Goal: Task Accomplishment & Management: Manage account settings

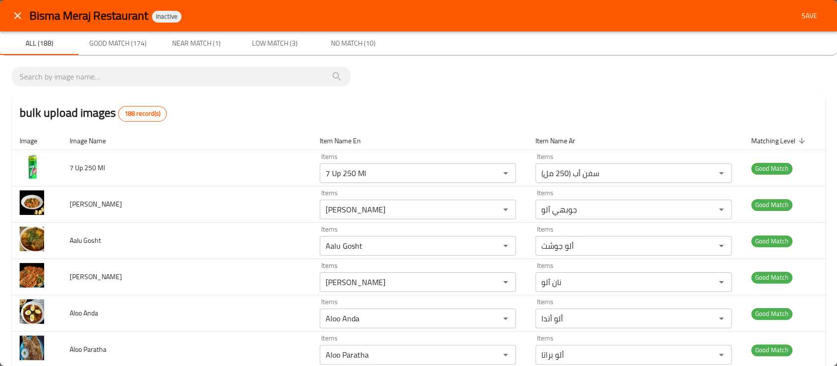
click at [800, 24] on button "Save" at bounding box center [809, 16] width 31 height 18
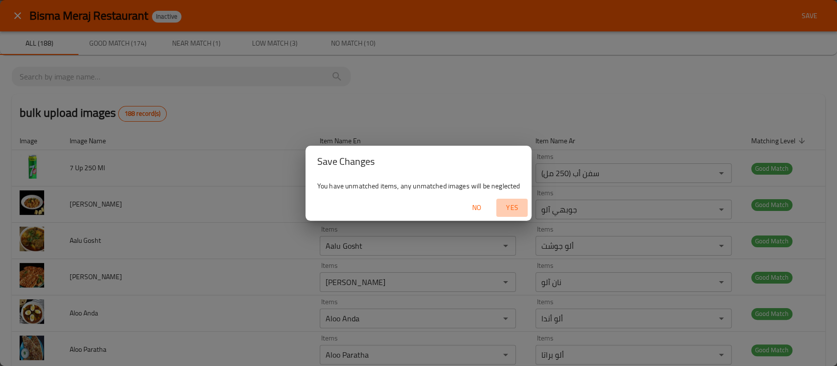
click at [516, 205] on span "Yes" at bounding box center [512, 207] width 24 height 12
click at [475, 205] on span "No" at bounding box center [477, 207] width 24 height 12
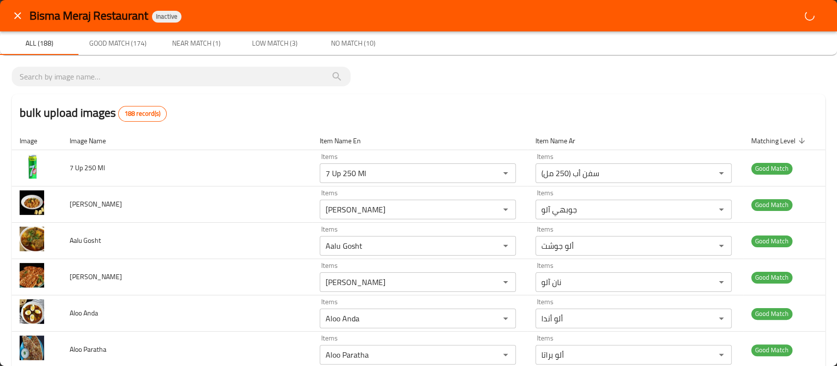
click at [669, 96] on div "bulk upload images 188 record(s)" at bounding box center [418, 112] width 813 height 37
click at [122, 41] on span "Good Match (174)" at bounding box center [117, 43] width 67 height 12
click at [194, 37] on span "Near Match (1)" at bounding box center [196, 43] width 67 height 12
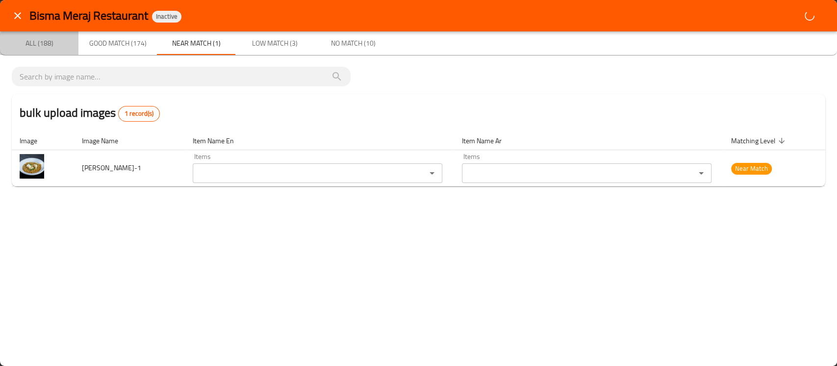
click at [51, 48] on span "All (188)" at bounding box center [39, 43] width 67 height 12
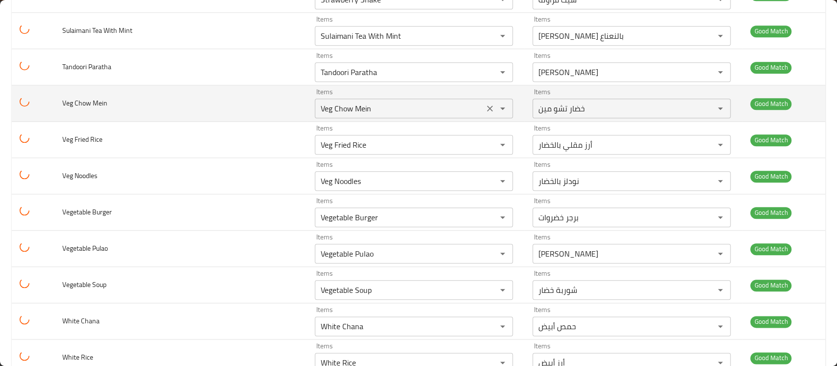
scroll to position [5695, 0]
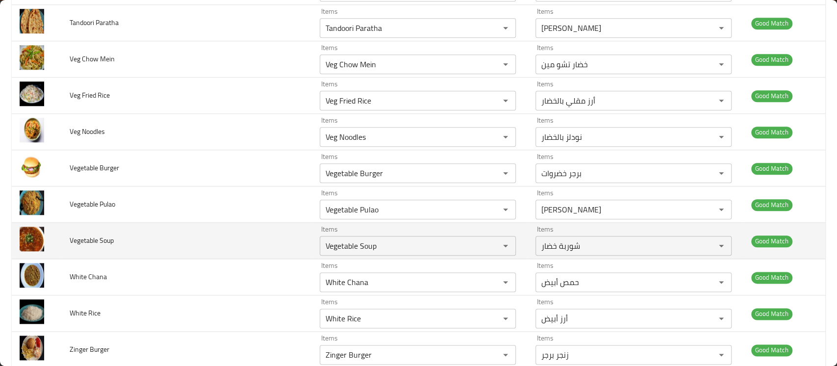
click at [300, 241] on td "Vegetable Soup" at bounding box center [187, 241] width 250 height 36
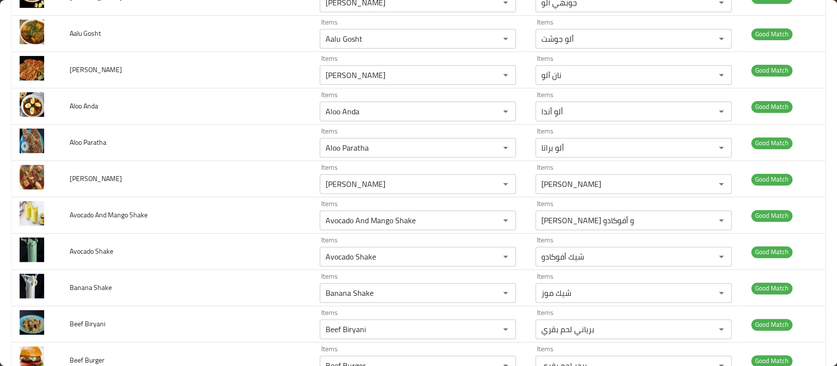
scroll to position [0, 0]
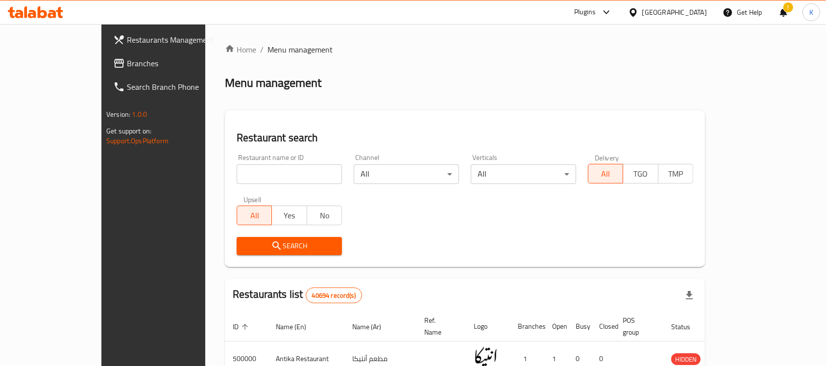
click at [127, 63] on span "Branches" at bounding box center [179, 63] width 105 height 12
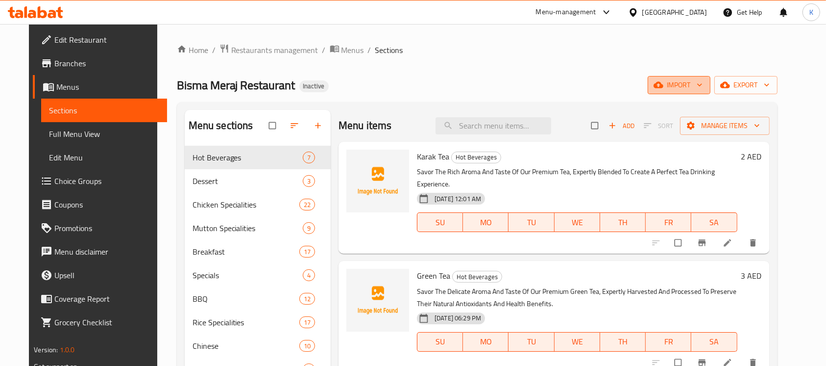
click at [703, 89] on span "import" at bounding box center [679, 85] width 47 height 12
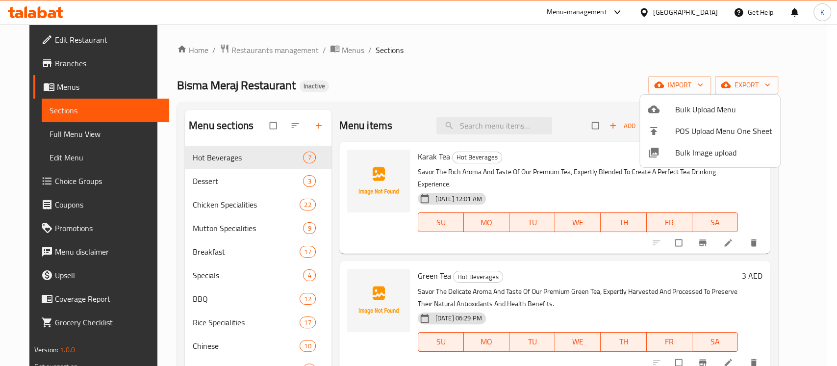
click at [674, 157] on div at bounding box center [661, 153] width 27 height 12
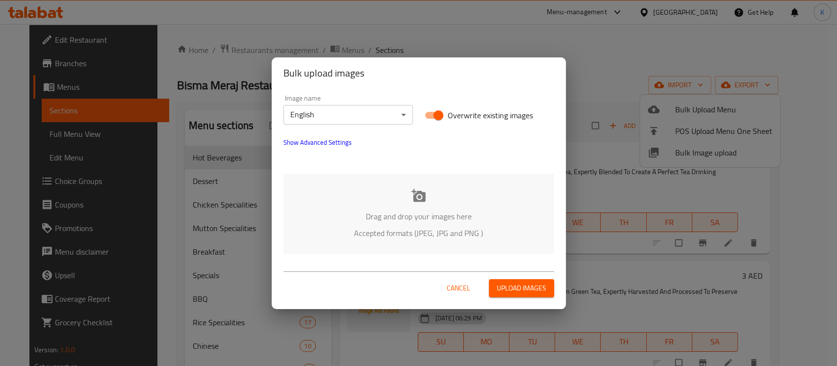
click at [419, 202] on div "Drag and drop your images here Accepted formats (JPEG, JPG and PNG )" at bounding box center [418, 214] width 271 height 80
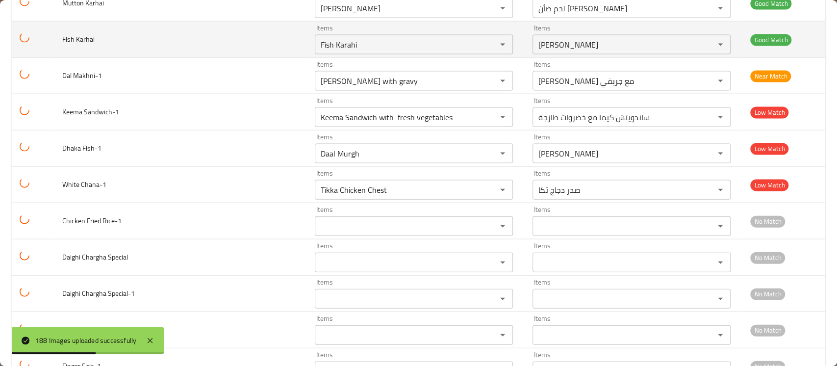
scroll to position [6398, 0]
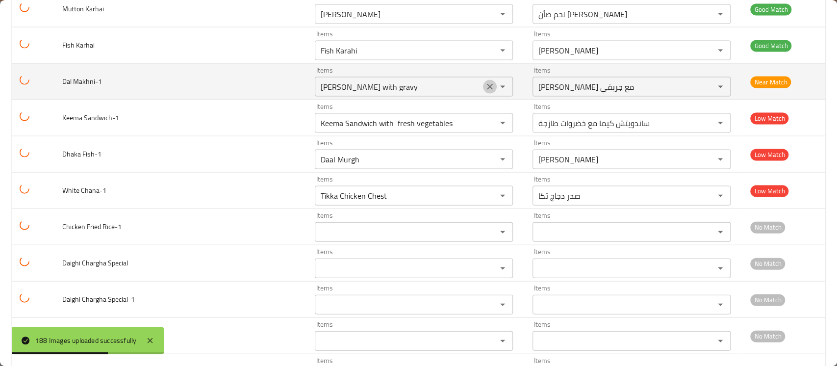
click at [486, 82] on icon "Clear" at bounding box center [490, 87] width 10 height 10
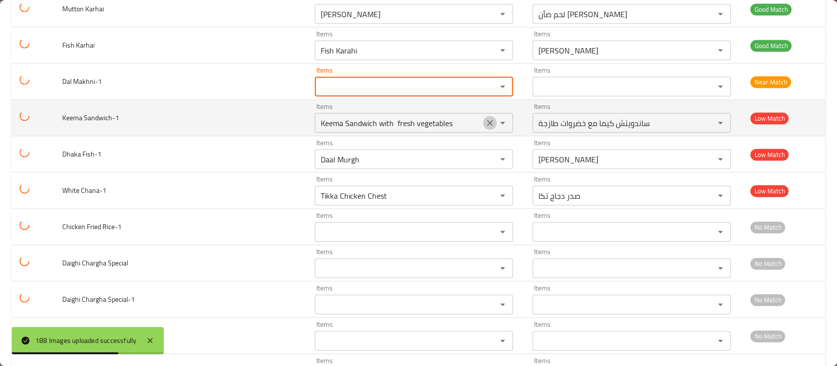
click at [485, 118] on icon "Clear" at bounding box center [490, 123] width 10 height 10
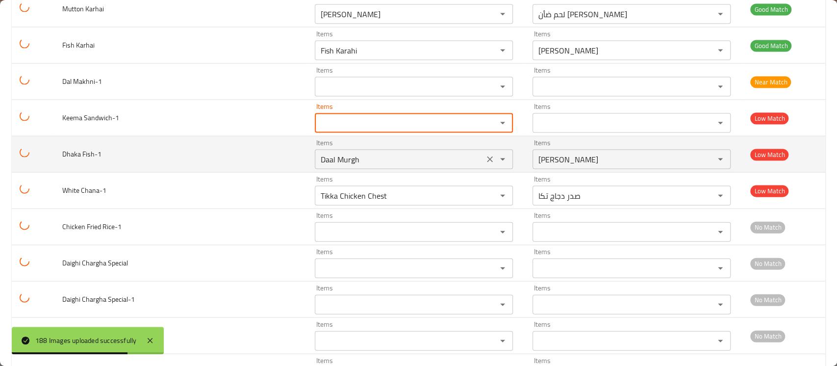
click at [485, 154] on icon "Clear" at bounding box center [490, 159] width 10 height 10
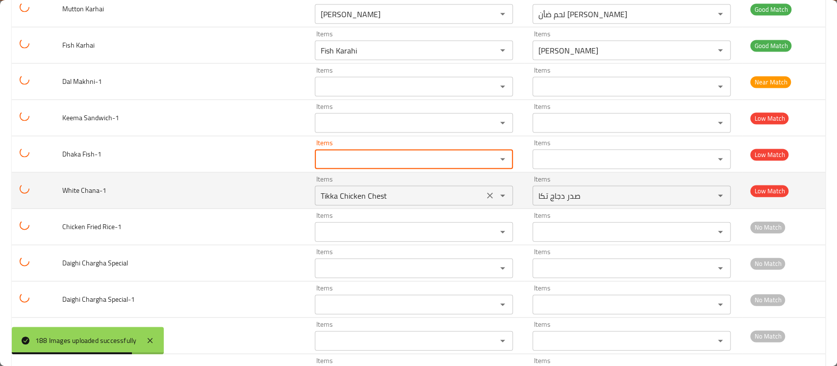
click at [485, 191] on icon "Clear" at bounding box center [490, 196] width 10 height 10
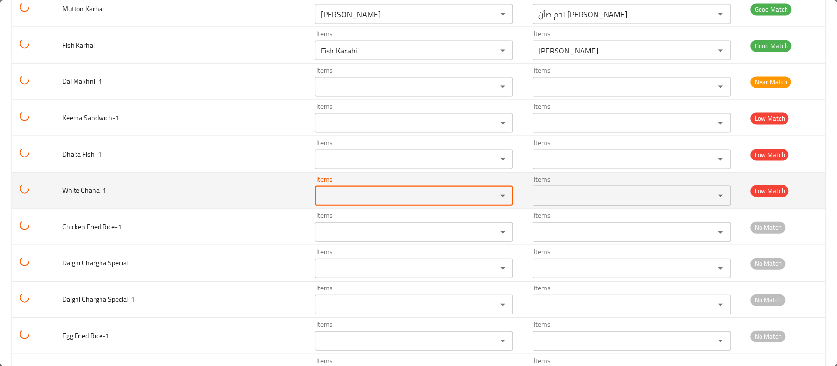
click at [264, 173] on td "White Chana-1" at bounding box center [180, 191] width 252 height 36
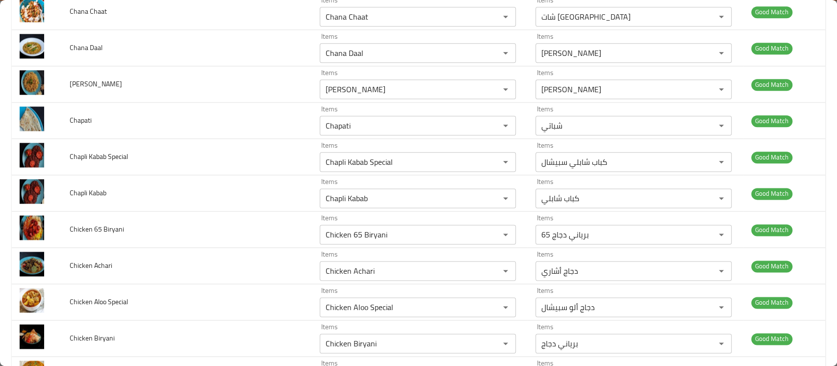
scroll to position [0, 0]
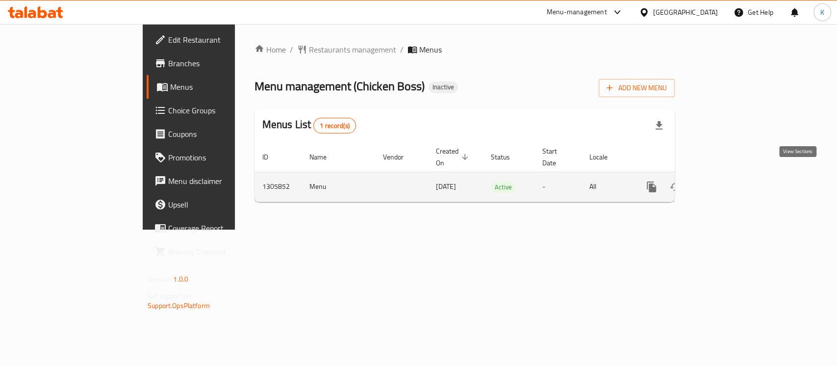
click at [734, 175] on link "enhanced table" at bounding box center [722, 187] width 24 height 24
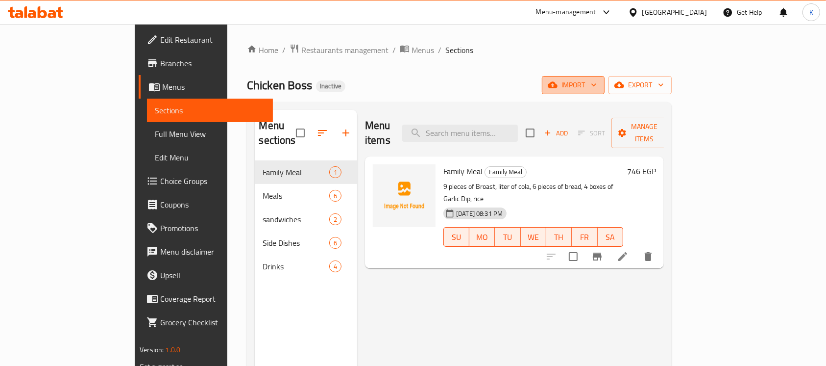
click at [597, 88] on span "import" at bounding box center [573, 85] width 47 height 12
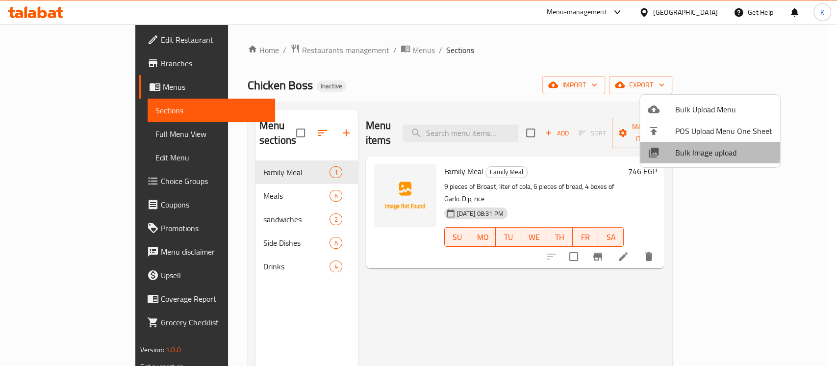
click at [680, 147] on span "Bulk Image upload" at bounding box center [723, 153] width 97 height 12
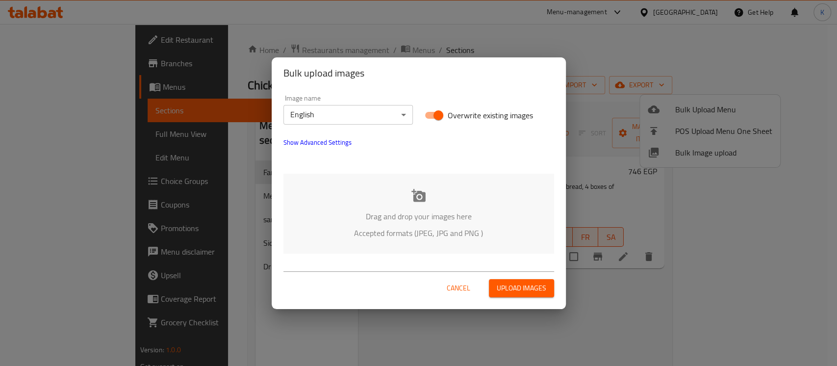
click at [425, 193] on div "Drag and drop your images here Accepted formats (JPEG, JPG and PNG )" at bounding box center [418, 214] width 271 height 80
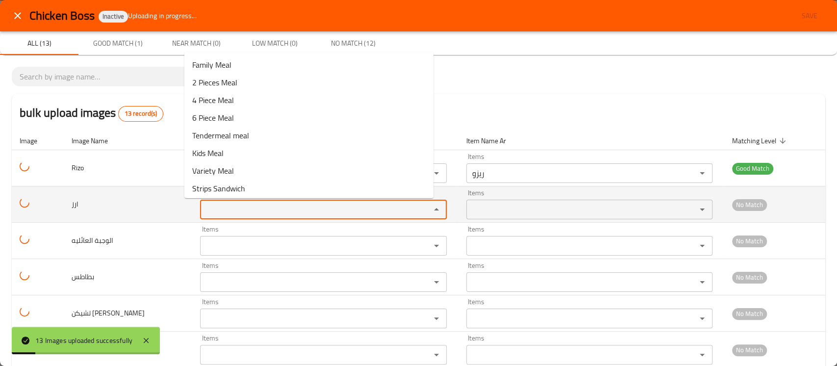
click at [222, 210] on input "Items" at bounding box center [308, 209] width 211 height 14
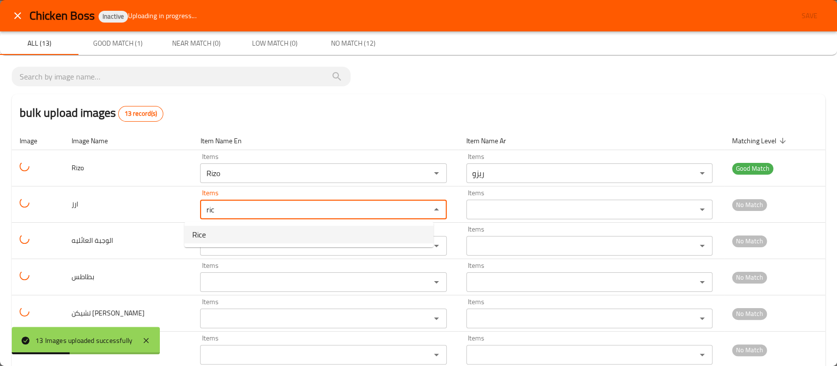
click at [199, 235] on span "Rice" at bounding box center [199, 234] width 14 height 12
type input "Rice"
type input "أرز"
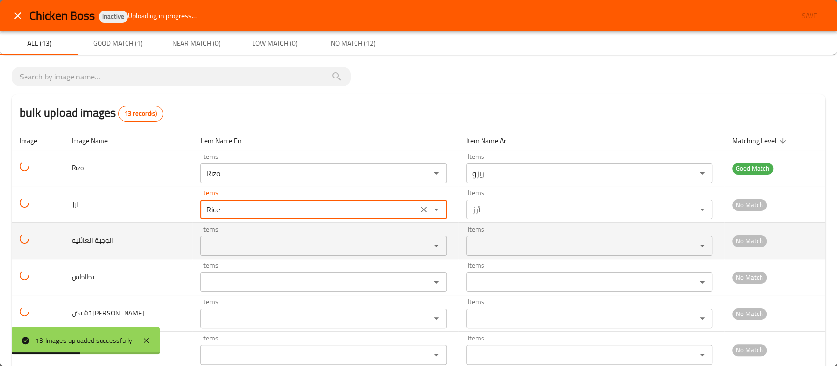
type input "Rice"
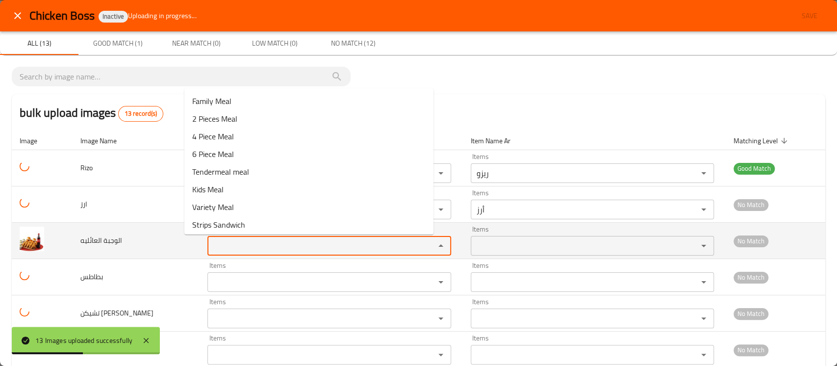
click at [210, 243] on العائليه "Items" at bounding box center [314, 246] width 208 height 14
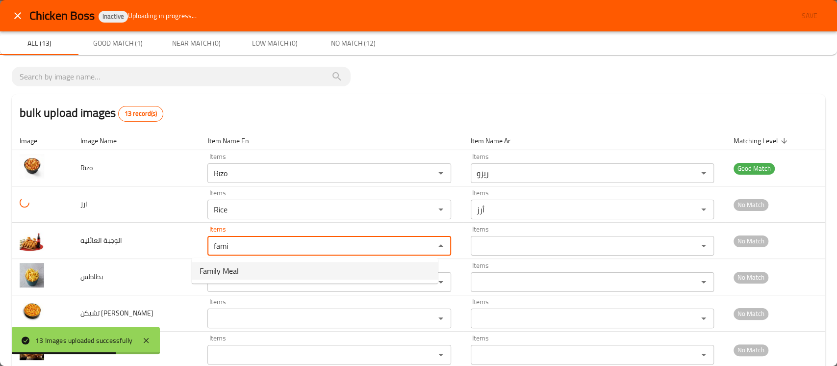
click at [208, 273] on span "Family Meal" at bounding box center [219, 271] width 39 height 12
type العائليه "Family Meal"
type العائليه-ar "الوجبة العائلية"
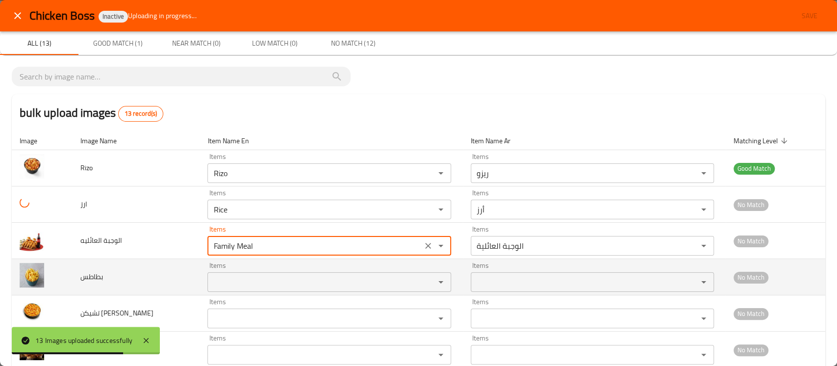
type العائليه "Family Meal"
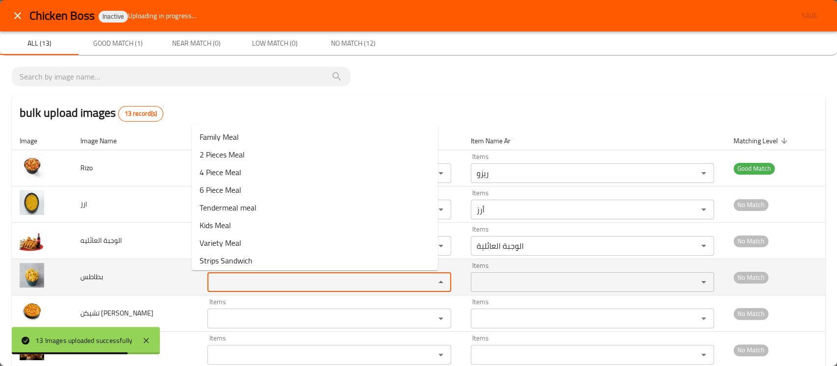
click at [210, 280] on input "Items" at bounding box center [314, 282] width 208 height 14
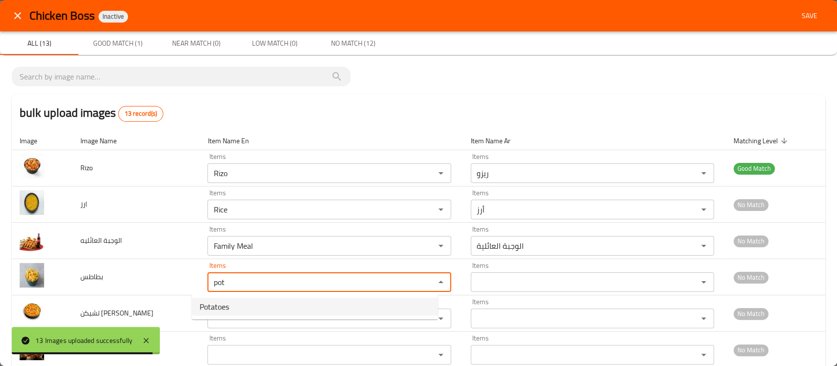
click at [214, 305] on span "Potatoes" at bounding box center [214, 306] width 29 height 12
type input "Potatoes"
type input "بطاطس"
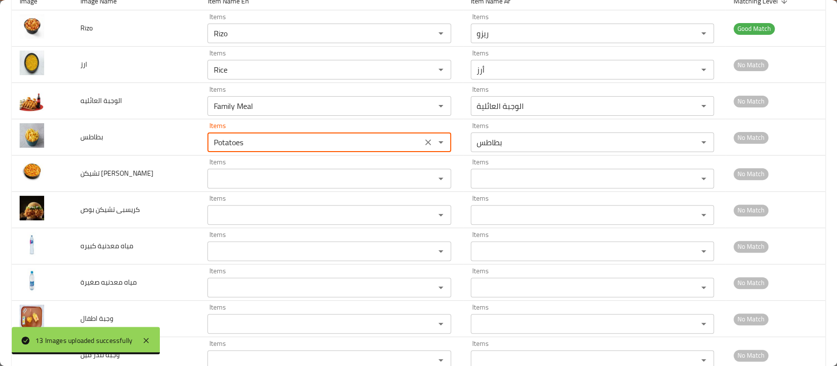
scroll to position [143, 0]
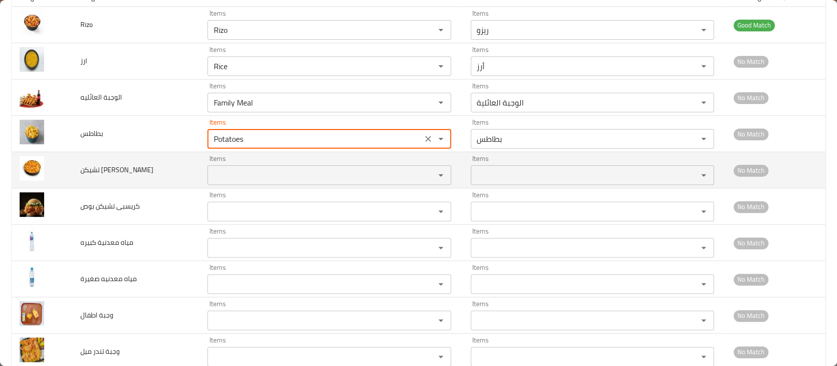
type input "Potatoes"
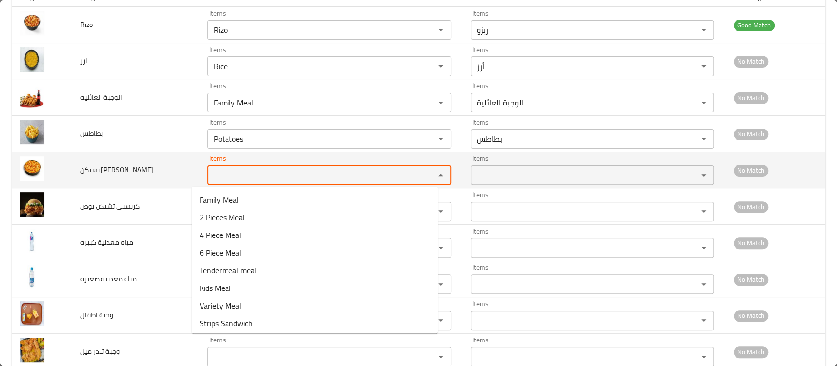
click at [227, 176] on فرايز "Items" at bounding box center [314, 175] width 208 height 14
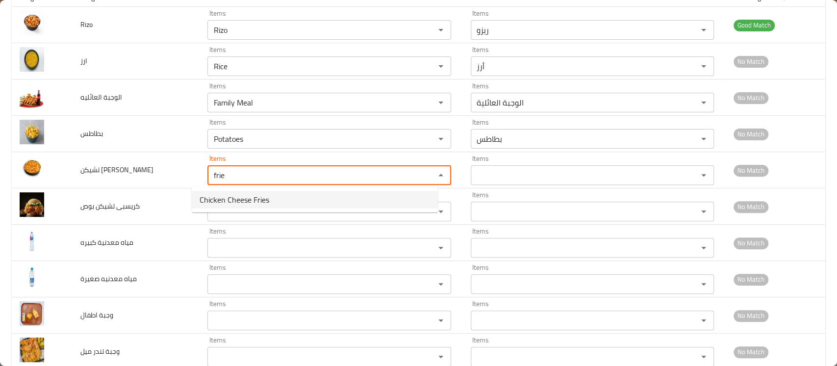
click at [225, 200] on span "Chicken Cheese Fries" at bounding box center [235, 200] width 70 height 12
type فرايز "Chicken Cheese Fries"
type فرايز-ar "تشكن تشيز فريز"
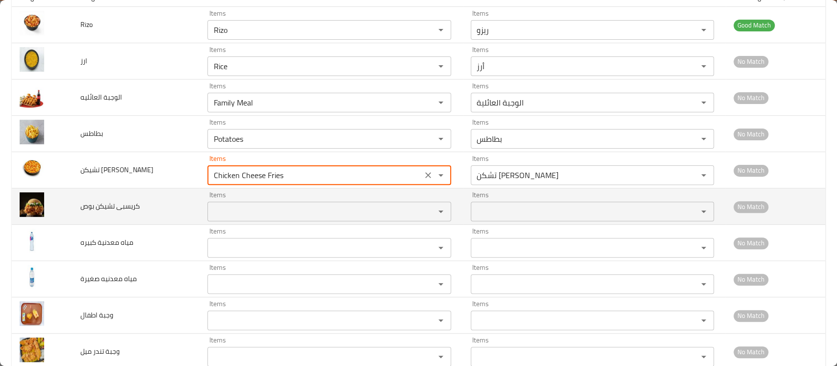
type فرايز "Chicken Cheese Fries"
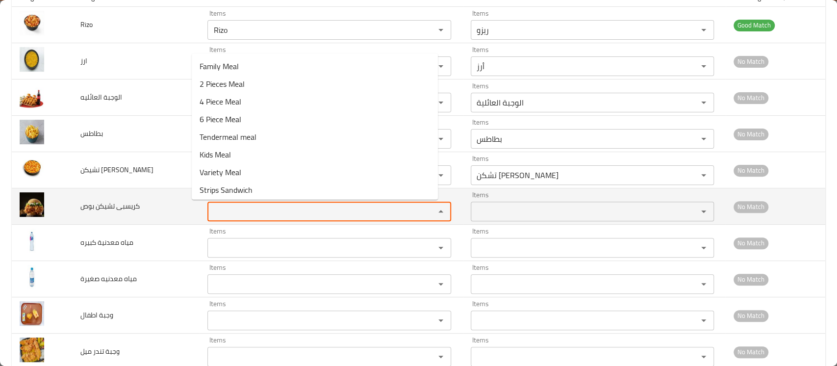
click at [214, 214] on بوص "Items" at bounding box center [314, 211] width 208 height 14
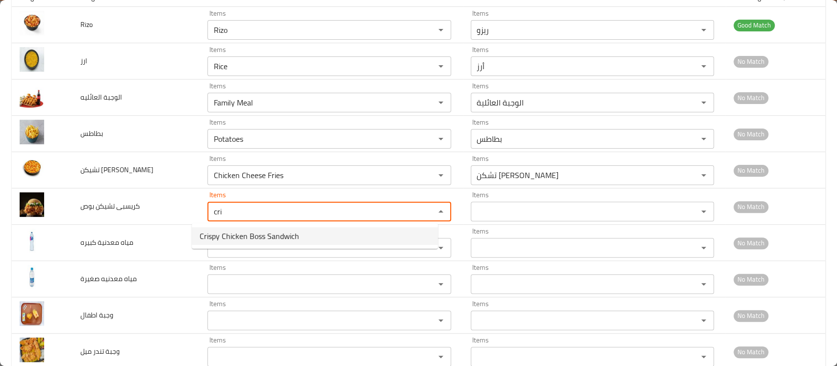
click at [214, 233] on span "Crispy Chicken Boss Sandwich" at bounding box center [250, 236] width 100 height 12
type بوص "Crispy Chicken Boss Sandwich"
type بوص-ar "سندوتش كريسبي تشكن بوص"
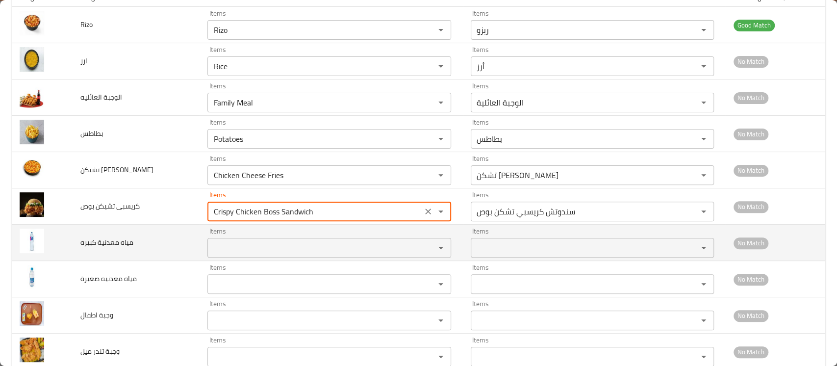
type بوص "Crispy Chicken Boss Sandwich"
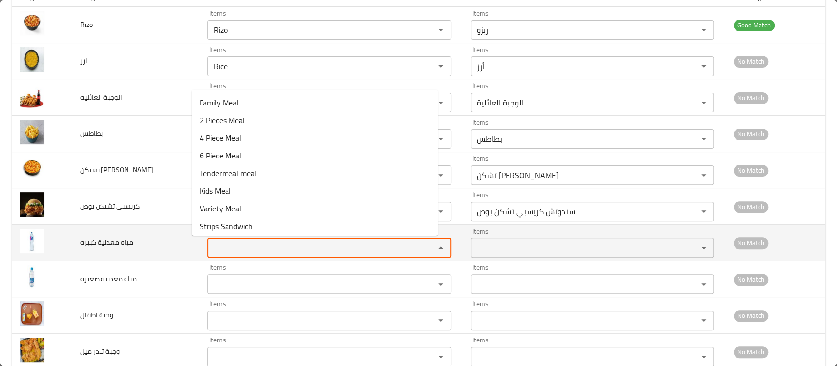
click at [216, 248] on كبيره "Items" at bounding box center [314, 248] width 208 height 14
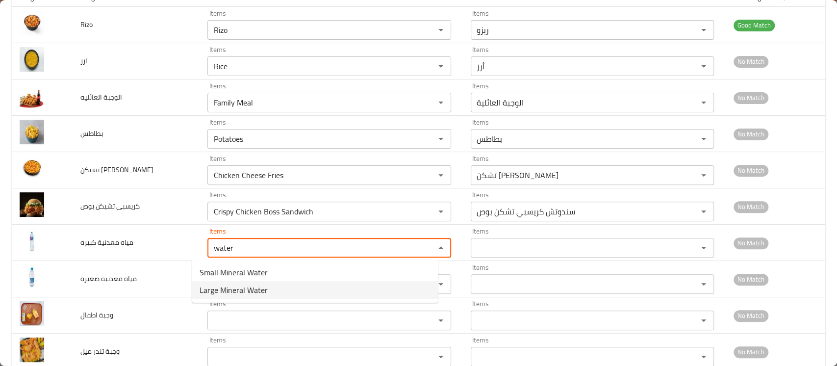
click at [216, 292] on span "Large Mineral Water" at bounding box center [234, 290] width 68 height 12
type كبيره "Large Mineral Water"
type كبيره-ar "مياة معدنية كبيرة"
click at [216, 292] on div "Items" at bounding box center [328, 284] width 243 height 20
type كبيره "Large Mineral Water"
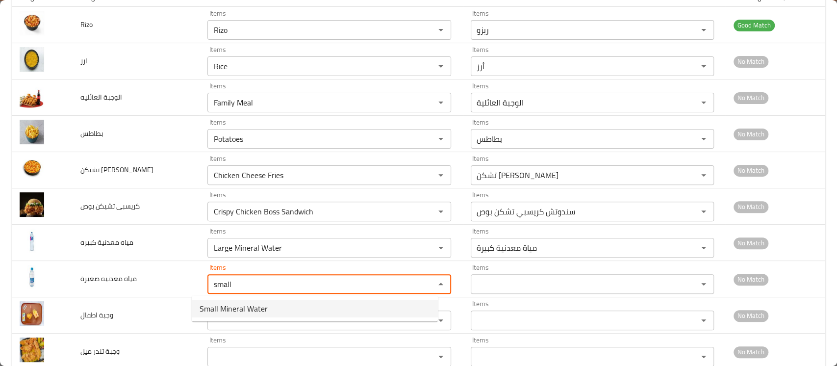
click at [212, 311] on span "Small Mineral Water" at bounding box center [234, 308] width 68 height 12
type صغيرة "Small Mineral Water"
type صغيرة-ar "مياة معدنية صغيرة"
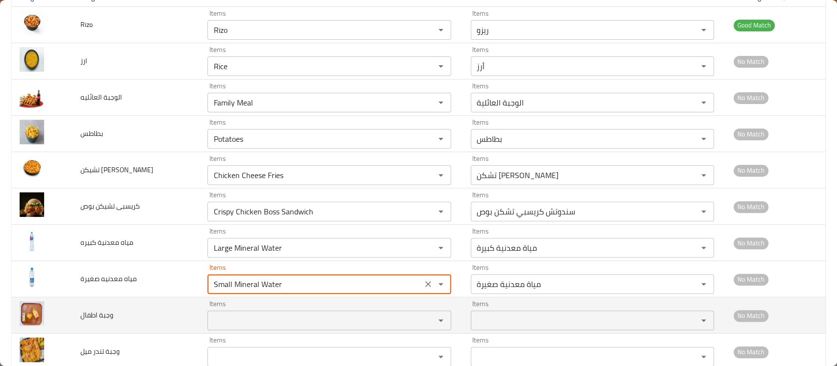
type صغيرة "Small Mineral Water"
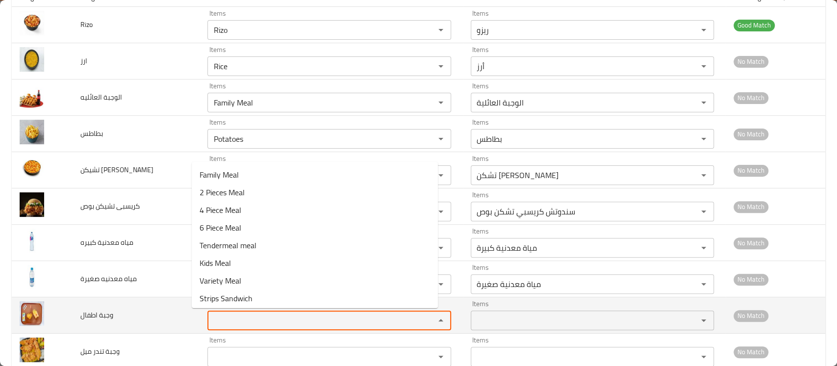
click at [213, 319] on اطفال "Items" at bounding box center [314, 320] width 208 height 14
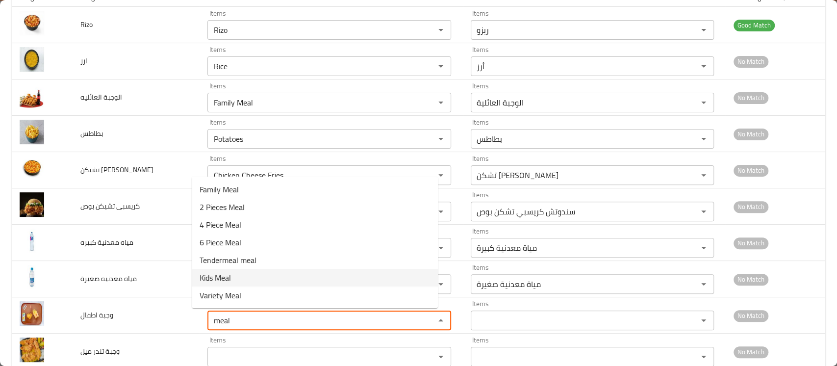
click at [233, 283] on اطفال-option-5 "Kids Meal" at bounding box center [315, 278] width 246 height 18
type اطفال "Kids Meal"
type اطفال-ar "وجبة أطفال"
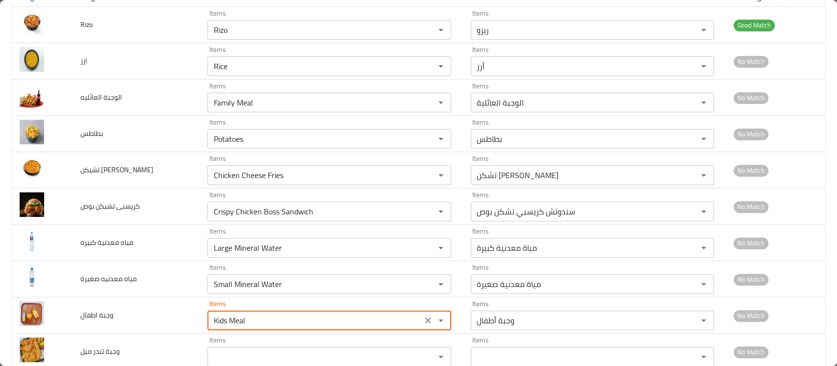
scroll to position [275, 0]
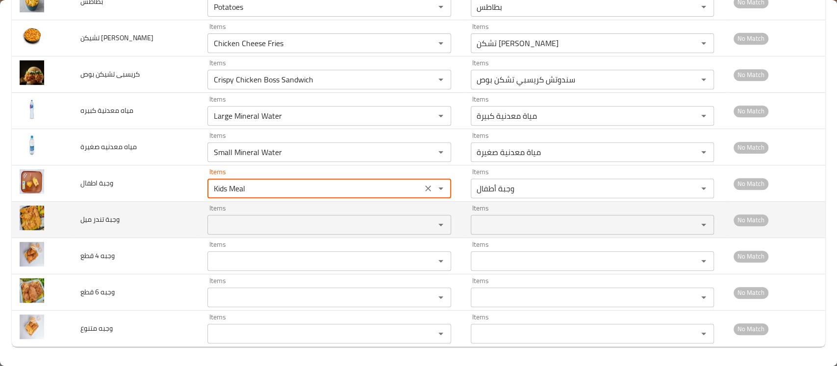
type اطفال "Kids Meal"
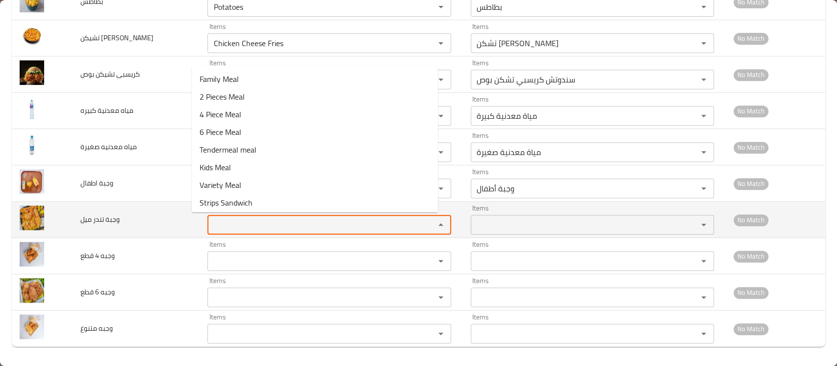
click at [213, 222] on ميل "Items" at bounding box center [314, 225] width 208 height 14
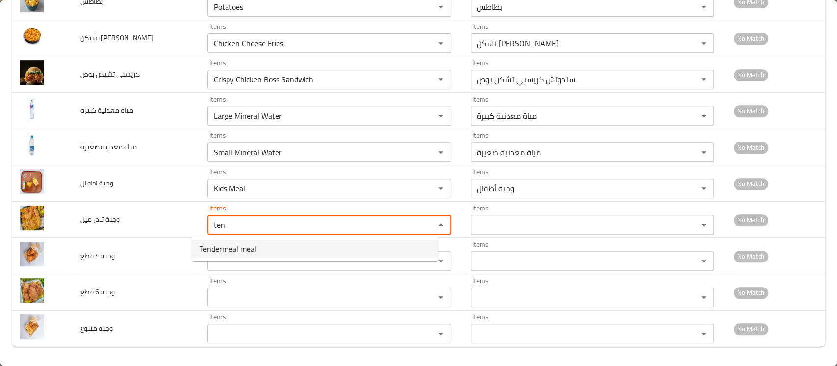
click at [211, 249] on span "Tendermeal meal" at bounding box center [228, 249] width 57 height 12
type ميل "Tendermeal meal"
type ميل-ar "وجبة تندرميل"
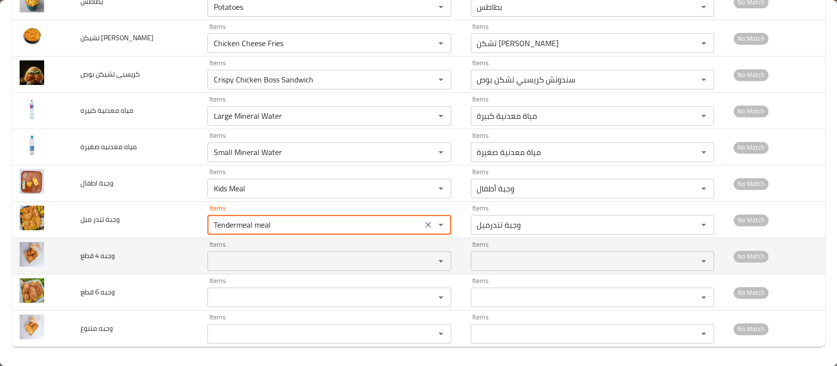
type ميل "Tendermeal meal"
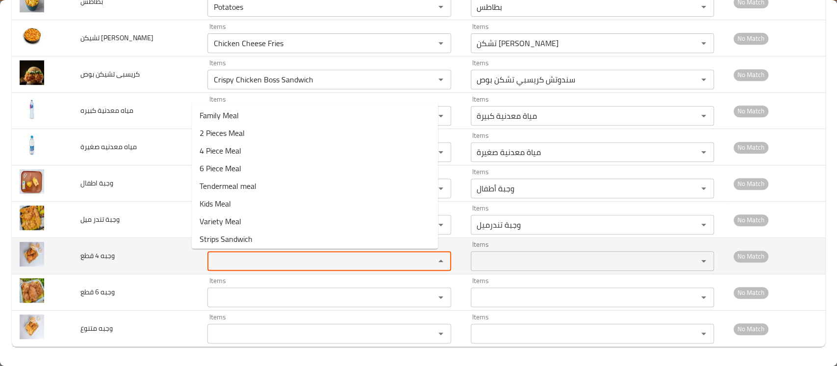
click at [210, 258] on قطع "Items" at bounding box center [314, 261] width 208 height 14
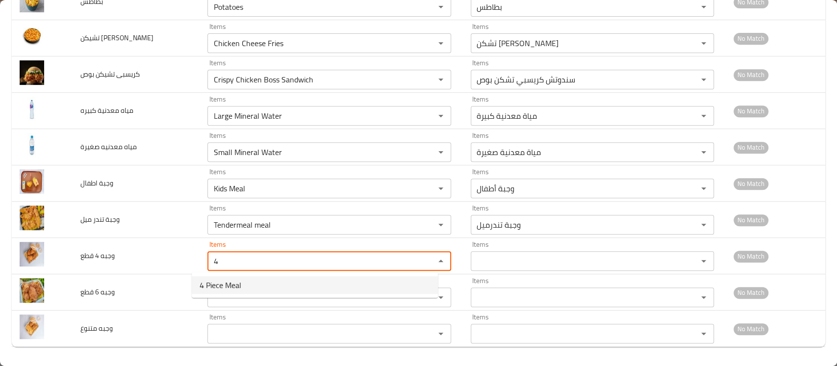
click at [209, 281] on span "4 Piece Meal" at bounding box center [221, 285] width 42 height 12
type قطع "4 Piece Meal"
type قطع-ar "وجبة ٤ قطع"
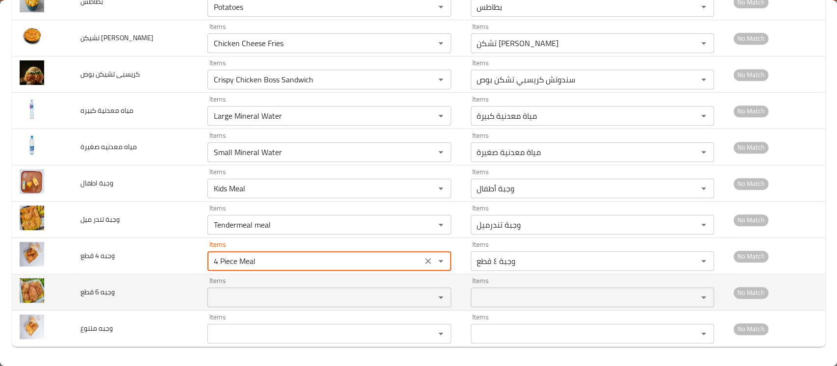
type قطع "4 Piece Meal"
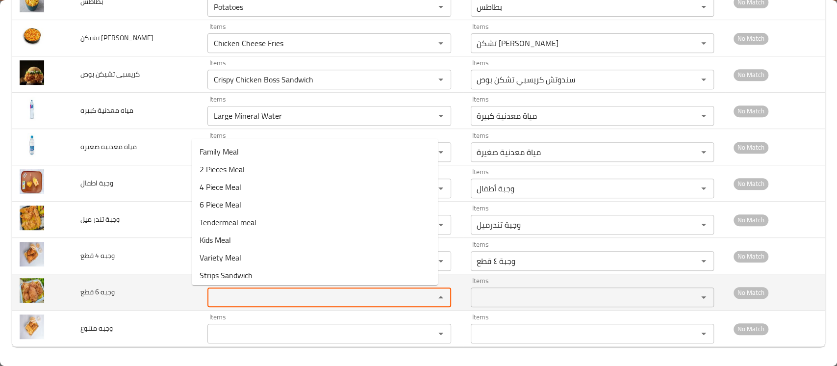
click at [212, 300] on قطع "Items" at bounding box center [314, 297] width 208 height 14
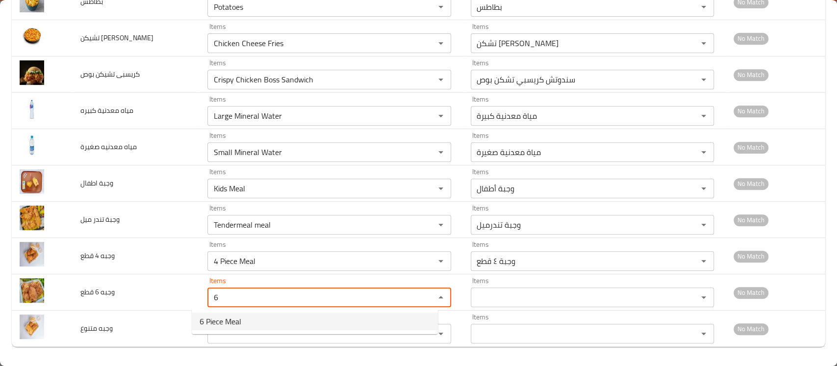
click at [212, 325] on span "6 Piece Meal" at bounding box center [221, 321] width 42 height 12
type قطع "6 Piece Meal"
type قطع-ar "وجبة ٦ قطع"
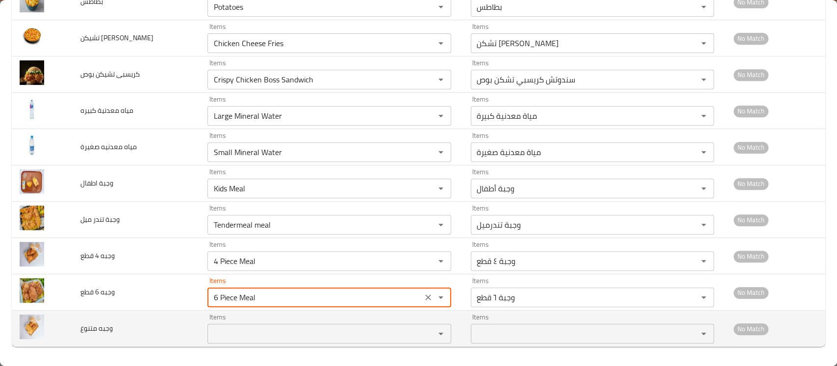
type قطع "6 Piece Meal"
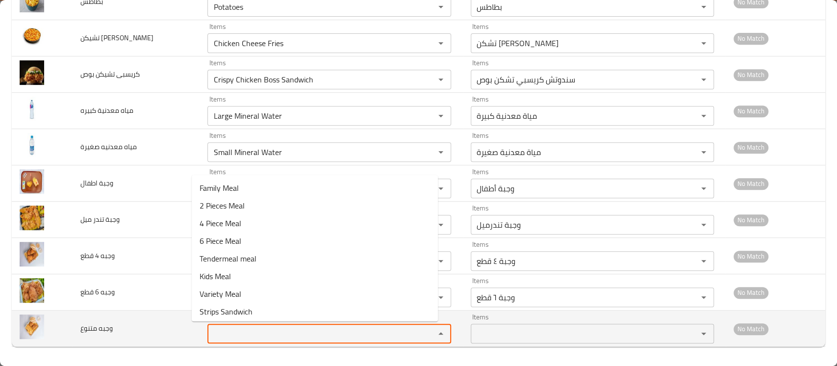
click at [210, 339] on متنوع "Items" at bounding box center [314, 333] width 208 height 14
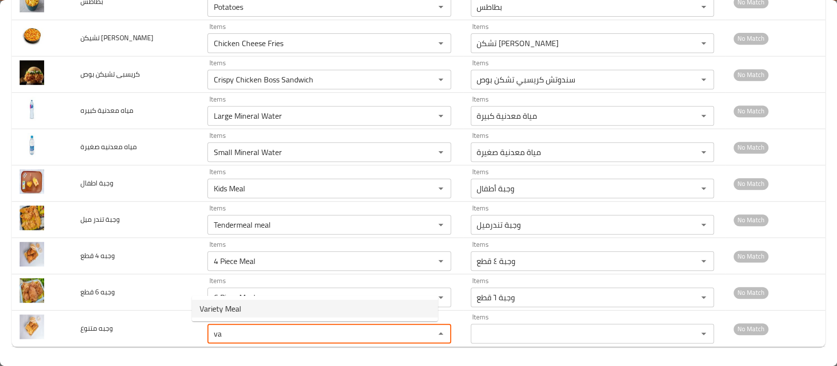
click at [225, 300] on متنوع-option-0 "Variety Meal" at bounding box center [315, 309] width 246 height 18
type متنوع "Variety Meal"
type متنوع-ar "وجبة متنوع"
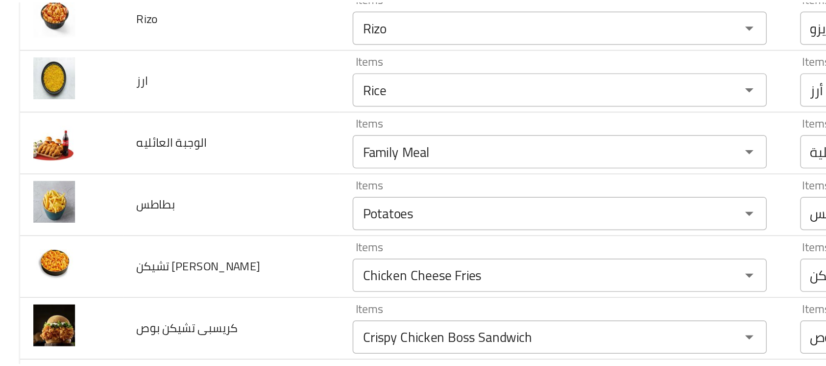
scroll to position [0, 0]
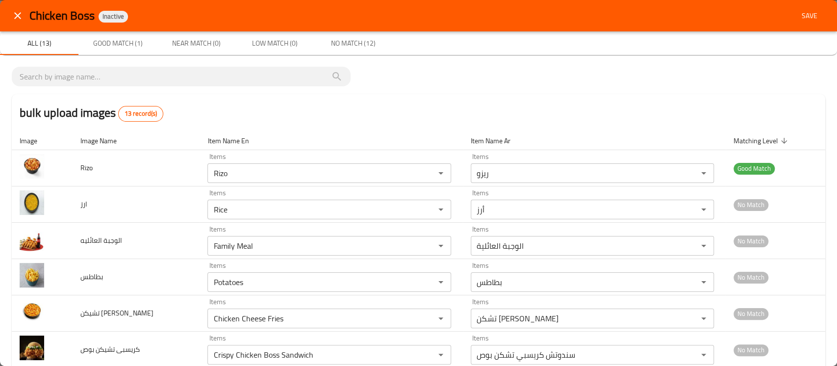
type متنوع "Variety Meal"
click at [798, 16] on span "Save" at bounding box center [810, 16] width 24 height 12
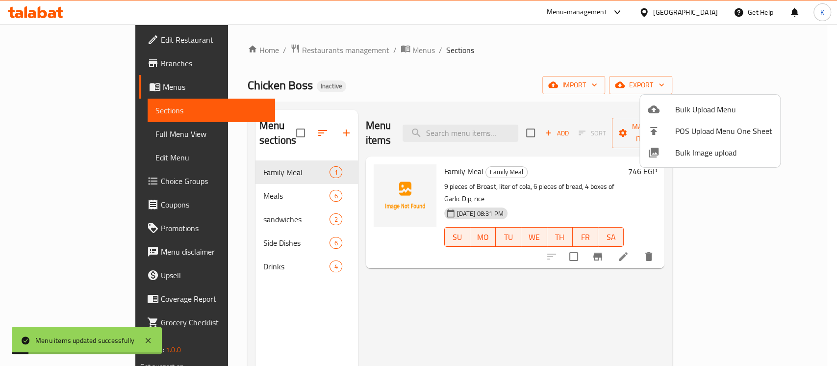
click at [412, 263] on div at bounding box center [418, 183] width 837 height 366
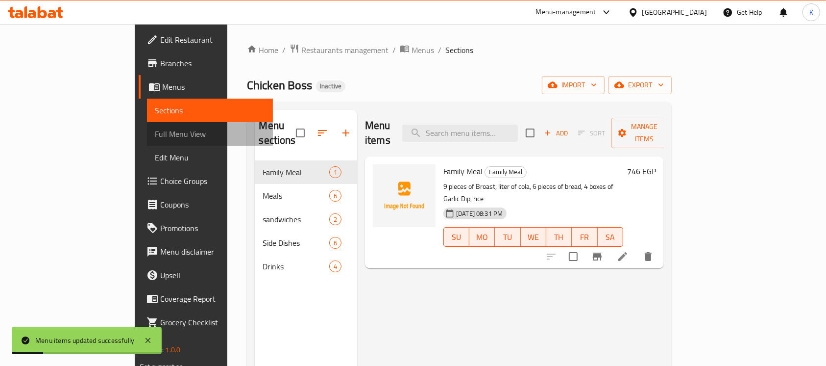
click at [155, 132] on span "Full Menu View" at bounding box center [210, 134] width 110 height 12
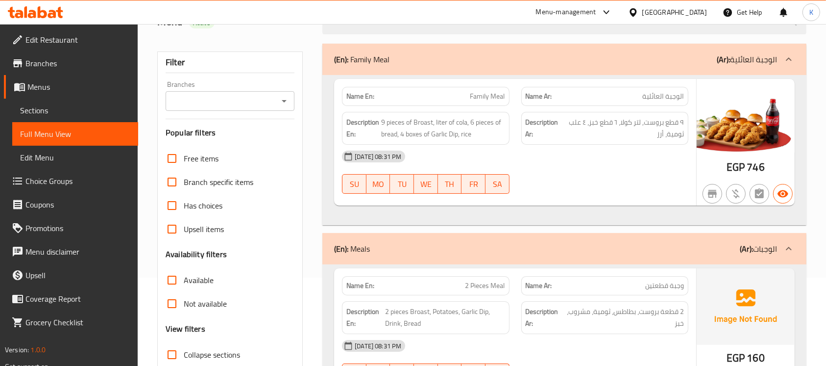
scroll to position [91, 0]
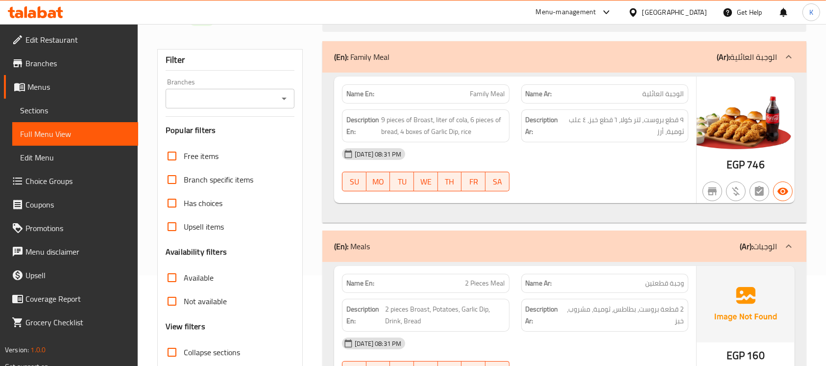
drag, startPoint x: 622, startPoint y: 121, endPoint x: 579, endPoint y: 147, distance: 49.9
click at [579, 147] on div "Name En: Family Meal Name Ar: الوجبة العائلية Description En: 9 pieces of Broas…" at bounding box center [515, 139] width 362 height 126
click at [632, 160] on div "14-08-2025 08:31 PM" at bounding box center [515, 154] width 358 height 24
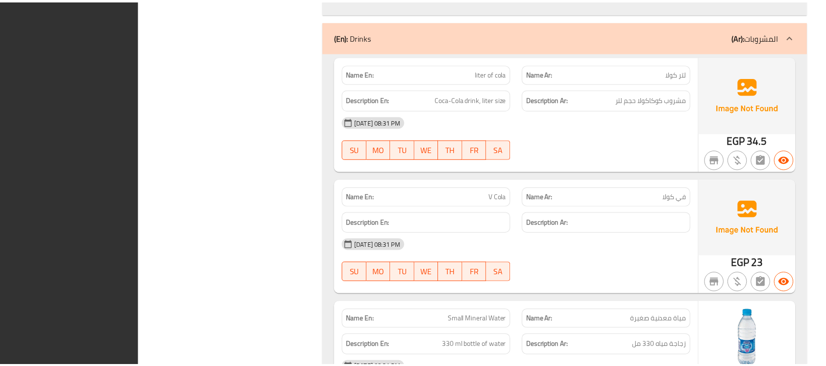
scroll to position [2608, 0]
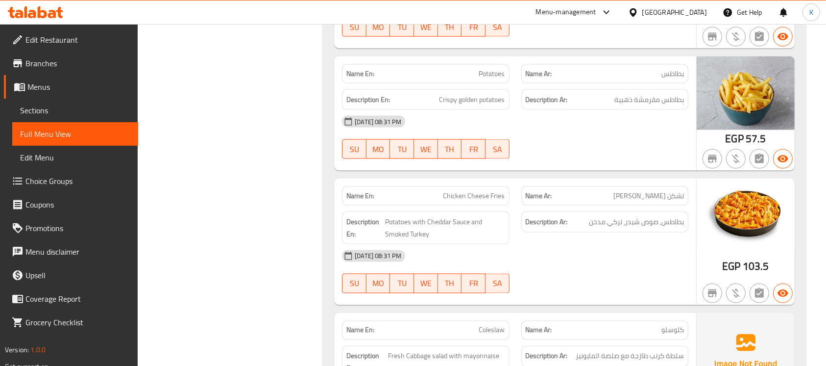
scroll to position [1622, 0]
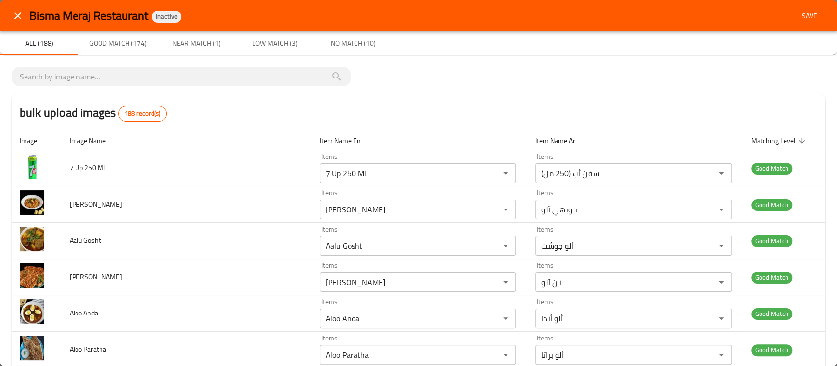
click at [798, 20] on span "Save" at bounding box center [810, 16] width 24 height 12
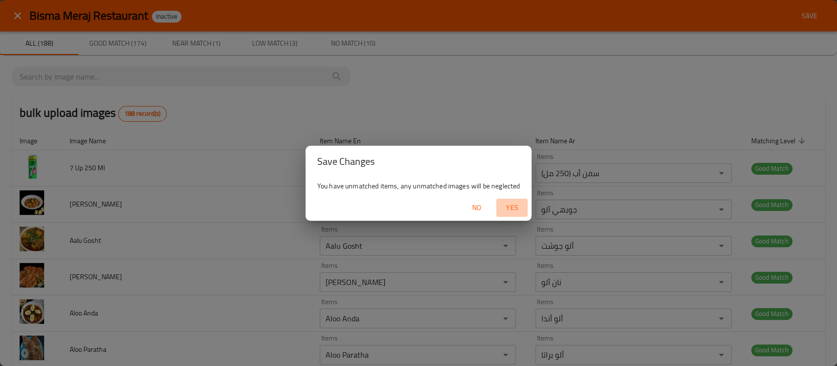
click at [511, 202] on span "Yes" at bounding box center [512, 207] width 24 height 12
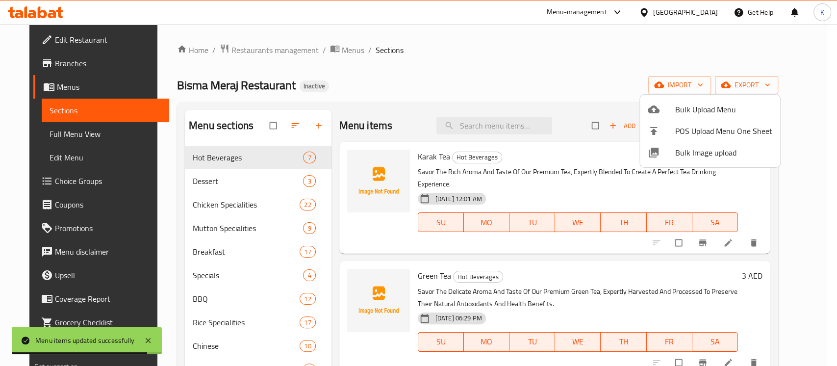
click at [52, 134] on div at bounding box center [418, 183] width 837 height 366
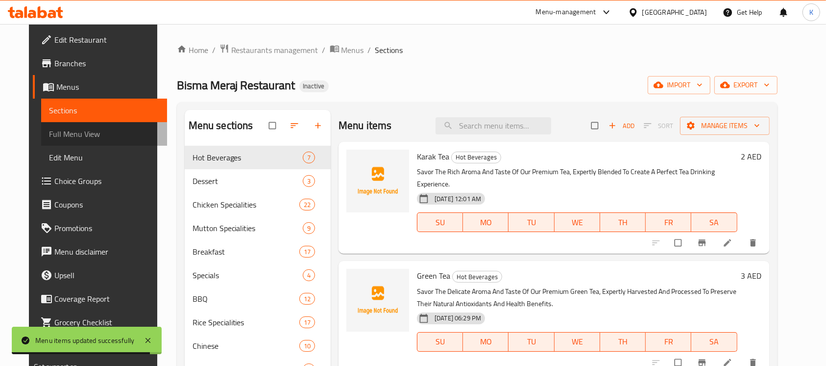
click at [52, 134] on span "Full Menu View" at bounding box center [104, 134] width 110 height 12
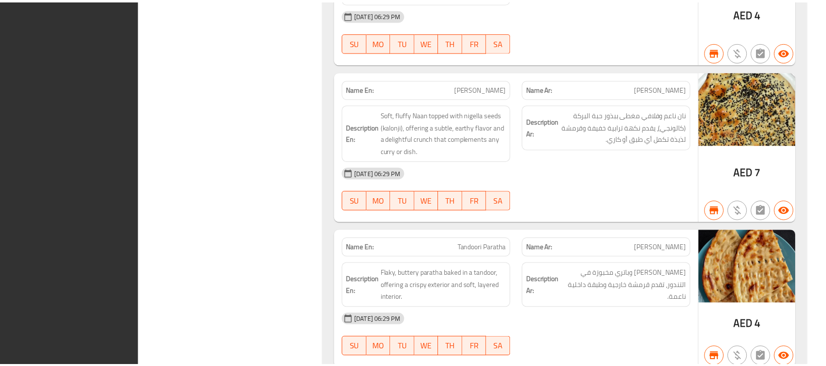
scroll to position [27811, 0]
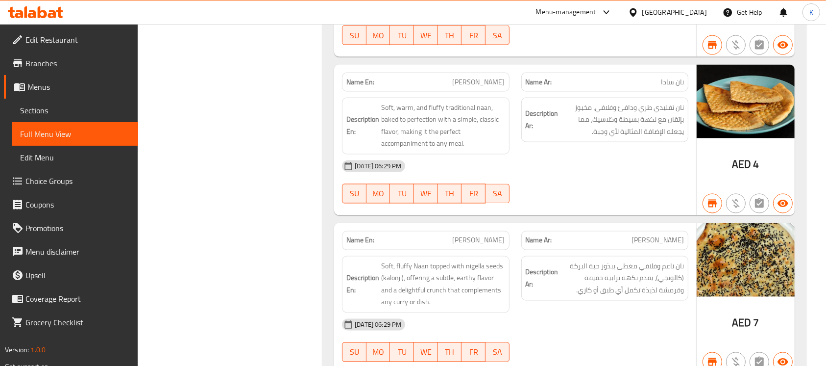
click at [676, 9] on div "[GEOGRAPHIC_DATA]" at bounding box center [675, 12] width 65 height 11
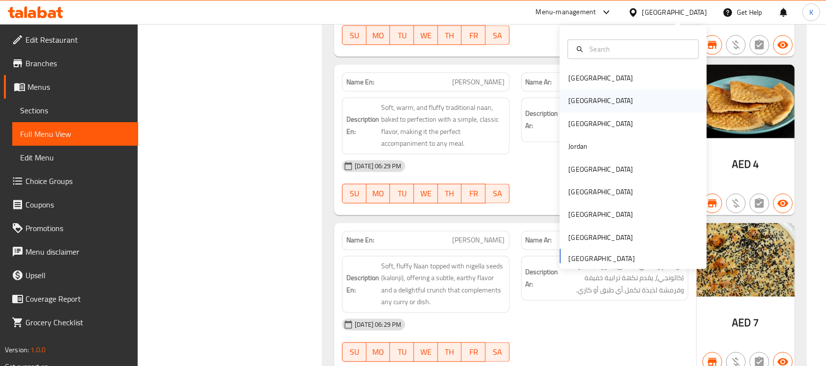
click at [580, 99] on div "[GEOGRAPHIC_DATA]" at bounding box center [601, 101] width 80 height 23
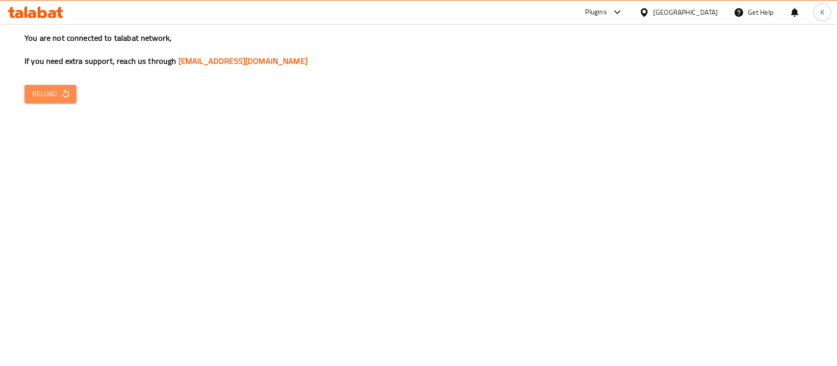
click at [61, 100] on button "Reload" at bounding box center [51, 94] width 52 height 18
click at [51, 95] on span "Reload" at bounding box center [50, 94] width 36 height 12
click at [59, 95] on span "Reload" at bounding box center [50, 94] width 36 height 12
click at [57, 91] on span "Reload" at bounding box center [50, 94] width 36 height 12
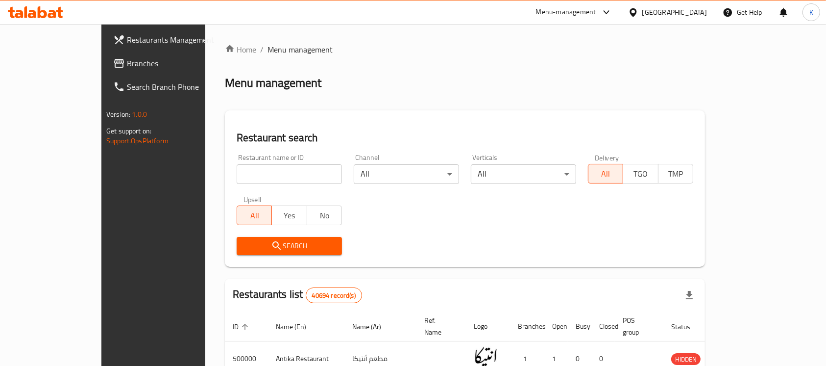
click at [105, 70] on link "Branches" at bounding box center [172, 63] width 134 height 24
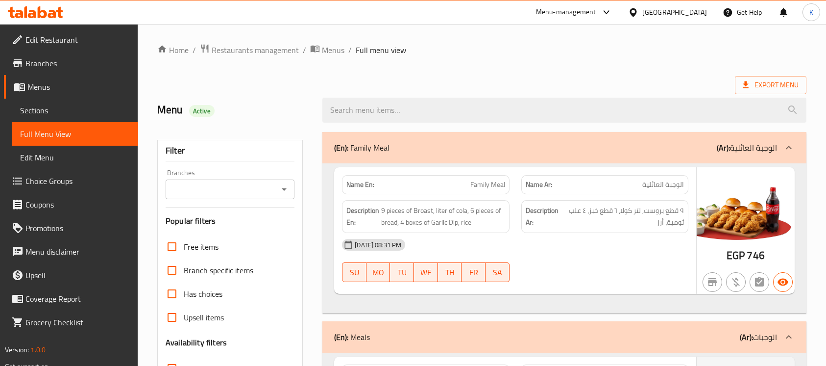
scroll to position [1622, 0]
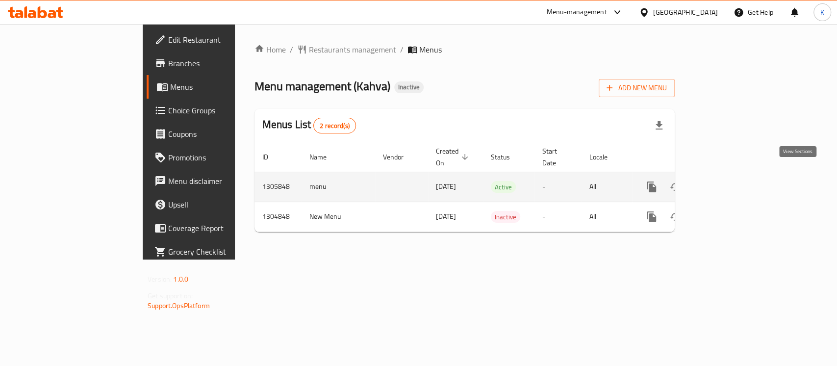
click at [734, 182] on link "enhanced table" at bounding box center [722, 187] width 24 height 24
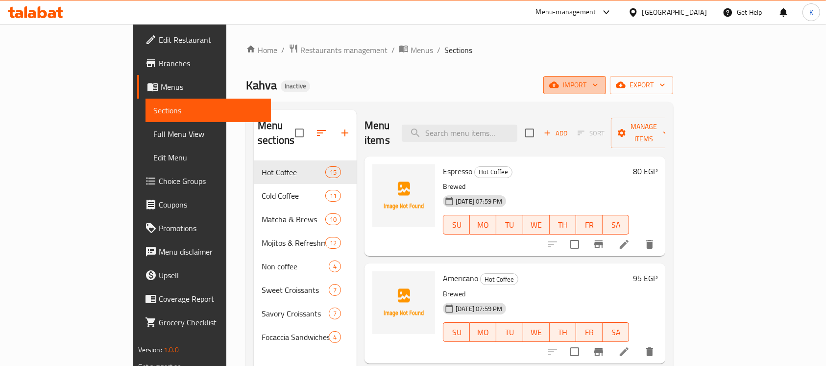
click at [599, 81] on span "import" at bounding box center [574, 85] width 47 height 12
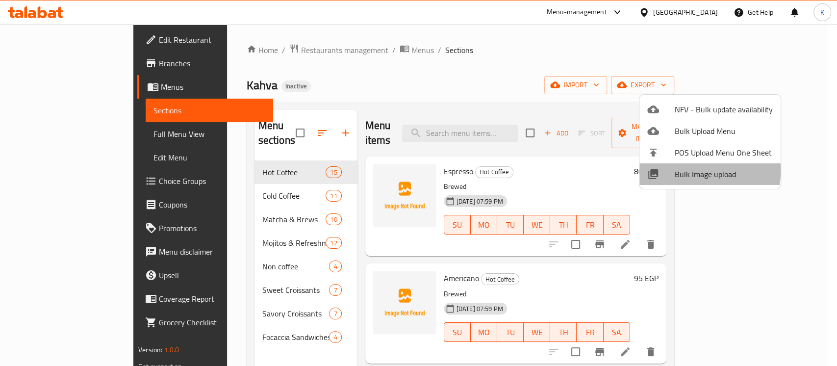
click at [681, 171] on span "Bulk Image upload" at bounding box center [724, 174] width 98 height 12
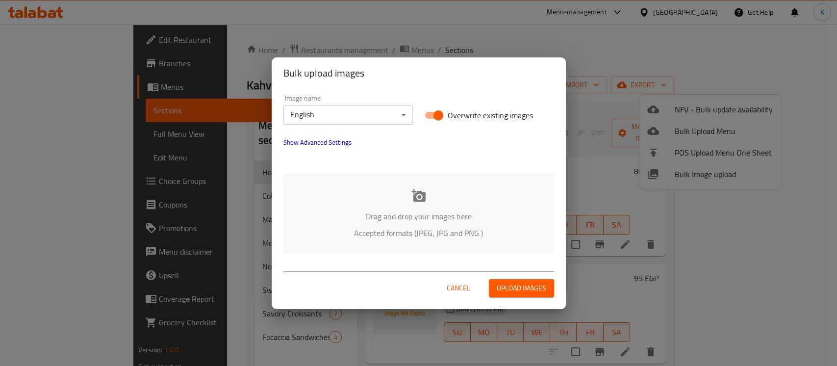
click at [409, 224] on div "Drag and drop your images here Accepted formats (JPEG, JPG and PNG )" at bounding box center [418, 214] width 271 height 80
click at [432, 210] on p "Drag and drop your images here" at bounding box center [418, 216] width 241 height 12
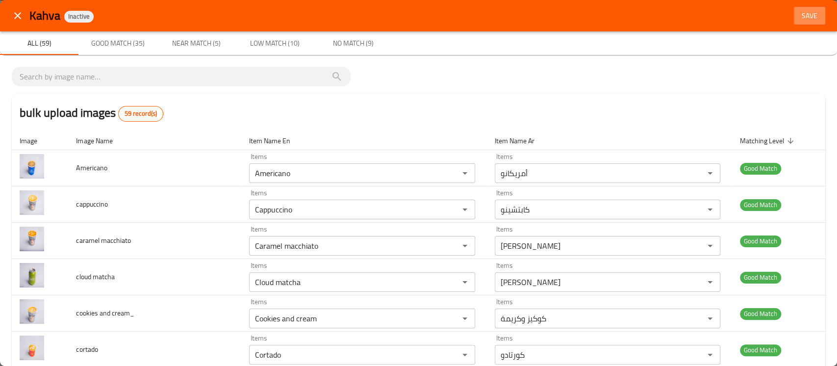
click at [807, 12] on span "Save" at bounding box center [810, 16] width 24 height 12
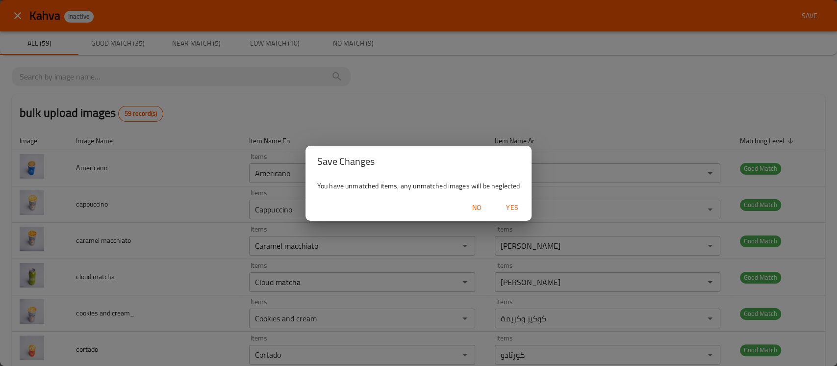
click at [511, 209] on span "Yes" at bounding box center [512, 207] width 24 height 12
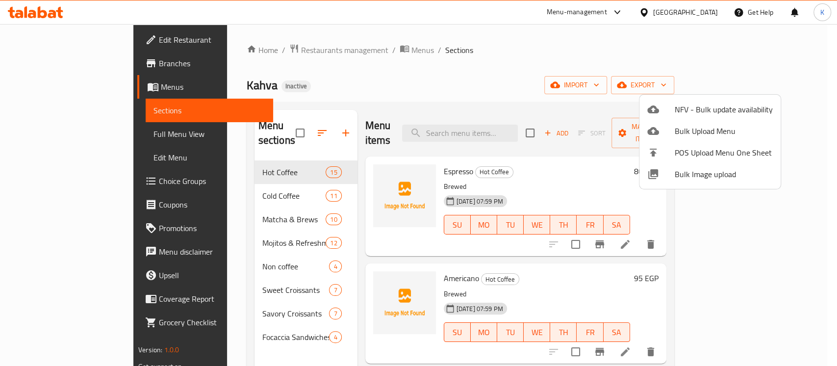
click at [102, 131] on div at bounding box center [418, 183] width 837 height 366
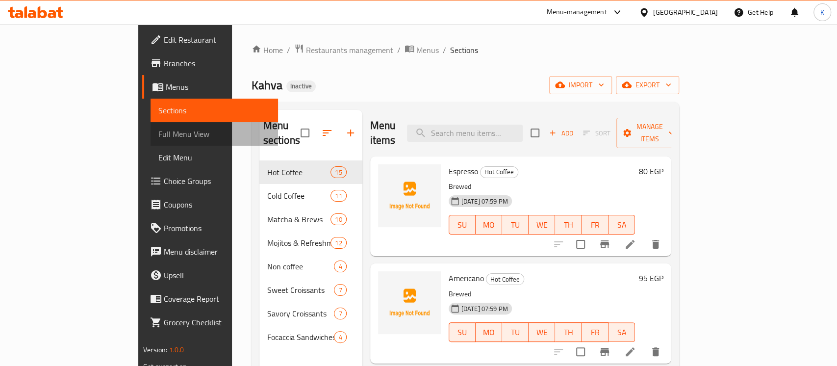
click at [158, 131] on span "Full Menu View" at bounding box center [214, 134] width 112 height 12
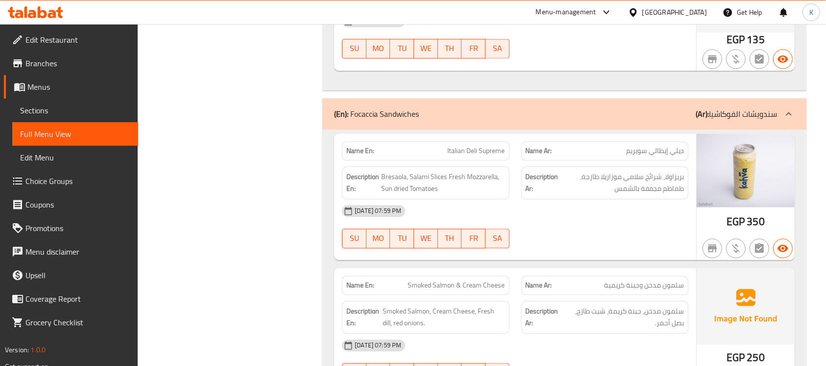
scroll to position [9663, 0]
click at [700, 13] on div "Egypt" at bounding box center [675, 12] width 65 height 11
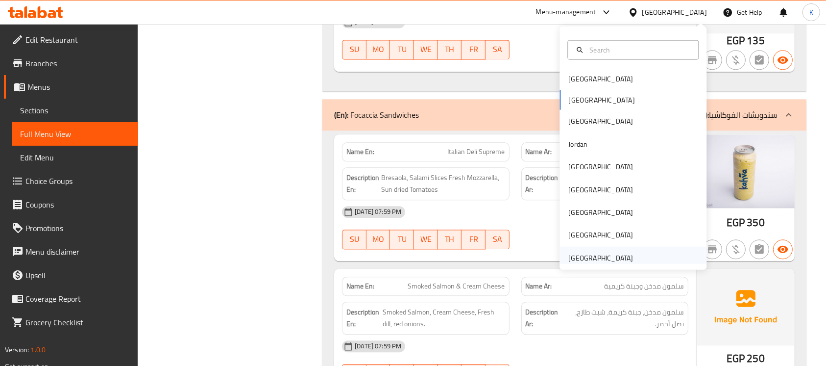
click at [571, 252] on div "[GEOGRAPHIC_DATA]" at bounding box center [601, 257] width 65 height 11
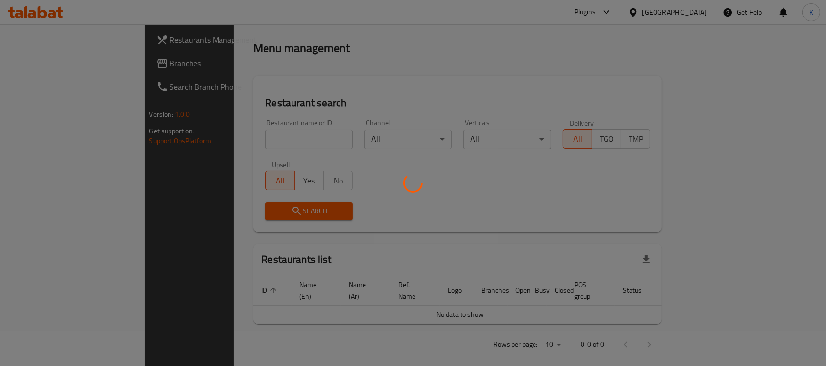
scroll to position [361, 0]
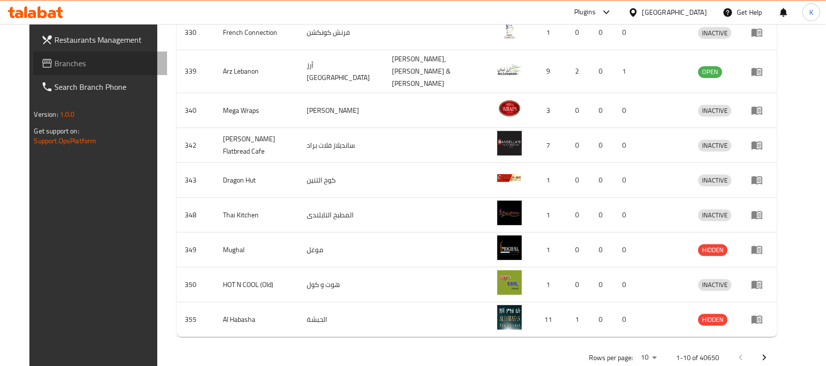
click at [63, 64] on span "Branches" at bounding box center [107, 63] width 105 height 12
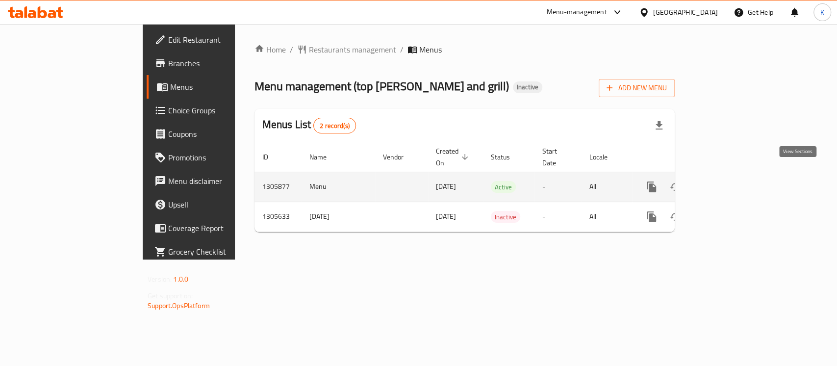
click at [728, 181] on icon "enhanced table" at bounding box center [722, 187] width 12 height 12
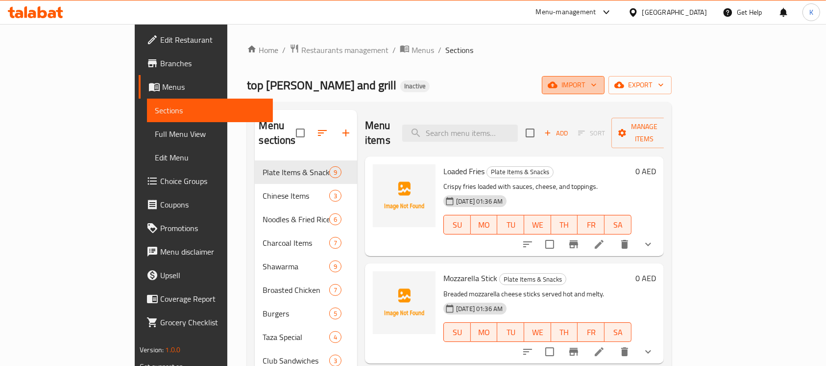
click at [599, 80] on icon "button" at bounding box center [594, 85] width 10 height 10
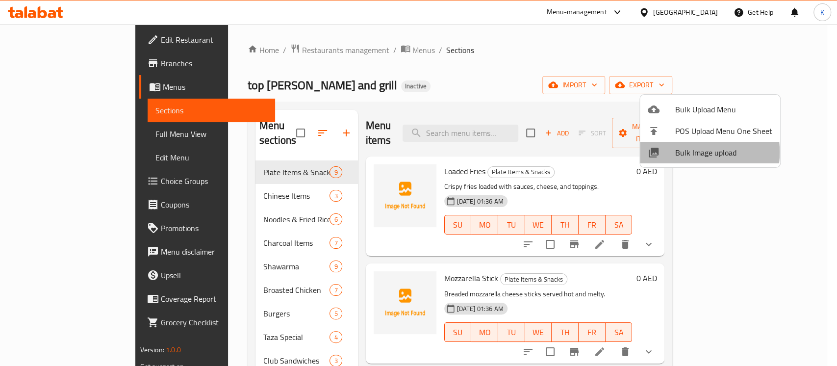
click at [679, 152] on span "Bulk Image upload" at bounding box center [723, 153] width 97 height 12
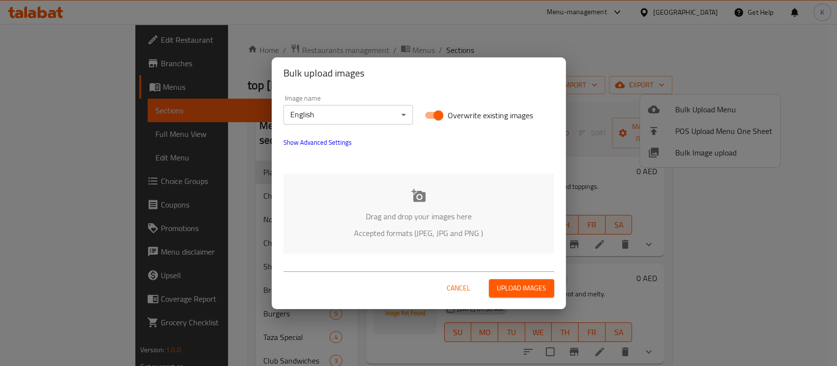
click at [425, 210] on p "Drag and drop your images here" at bounding box center [418, 216] width 241 height 12
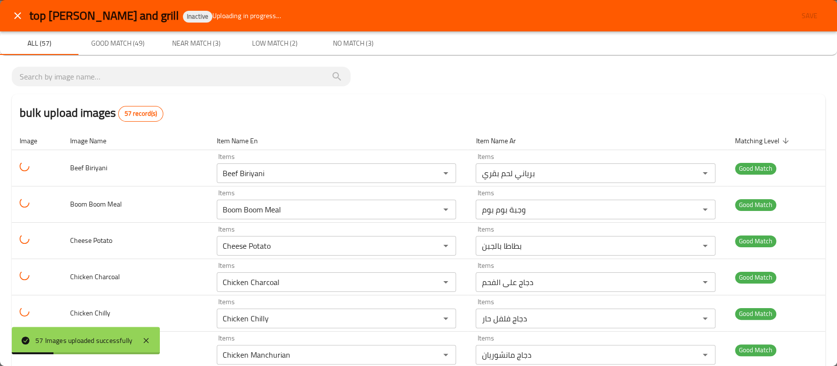
scroll to position [1869, 0]
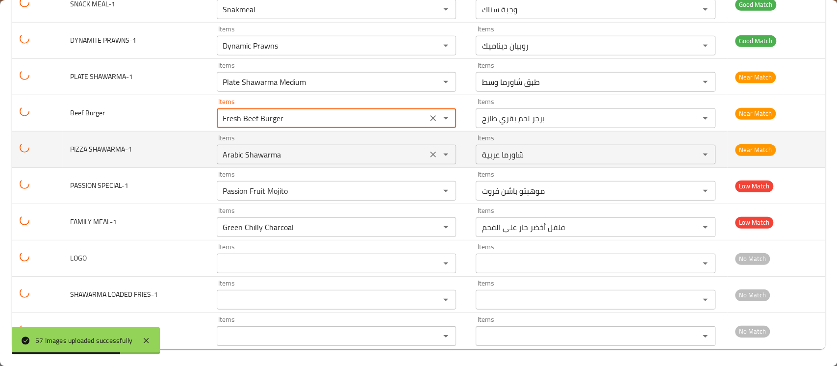
drag, startPoint x: 287, startPoint y: 121, endPoint x: 285, endPoint y: 153, distance: 32.4
click at [205, 119] on tr "Beef Burger Items Fresh Beef Burger Items Items برجر لحم بقري طازج Items Near M…" at bounding box center [418, 113] width 813 height 36
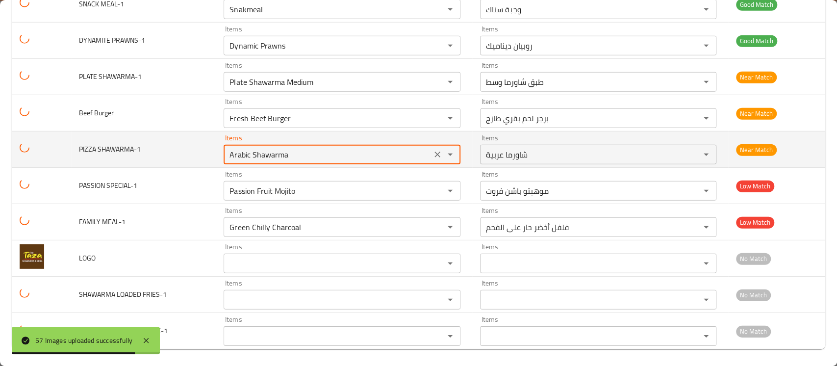
drag, startPoint x: 280, startPoint y: 153, endPoint x: 76, endPoint y: 132, distance: 205.4
click at [76, 132] on tr "PIZZA SHAWARMA-1 Items Arabic Shawarma Items Items شاورما عربية Items Near Match" at bounding box center [418, 149] width 813 height 36
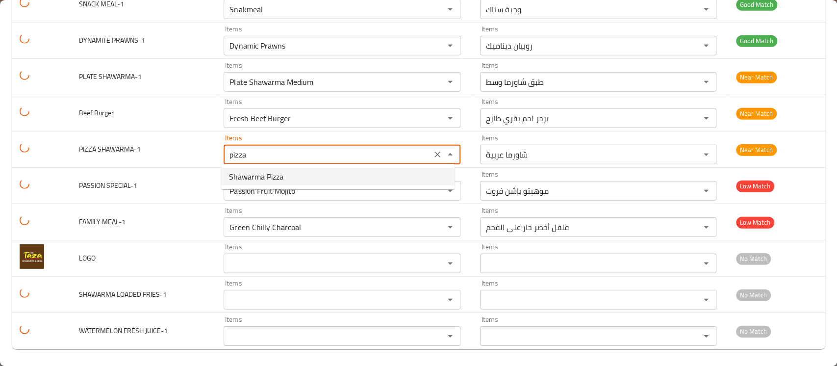
click at [243, 175] on span "Shawarma Pizza" at bounding box center [256, 177] width 54 height 12
type SHAWARMA-1 "Shawarma Pizza"
type SHAWARMA-1-ar "[PERSON_NAME]"
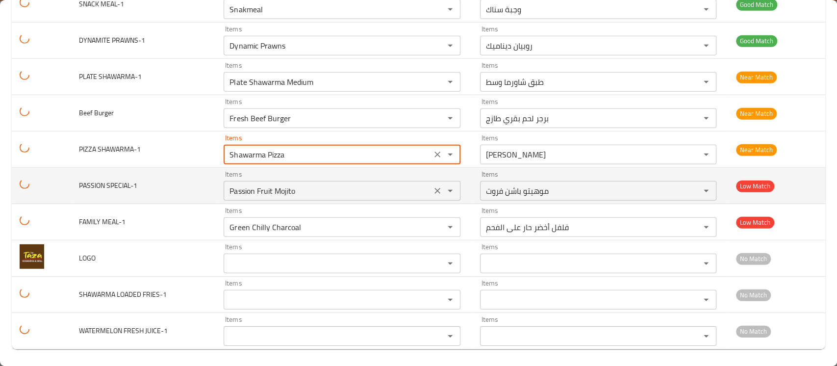
type SHAWARMA-1 "Shawarma Pizza"
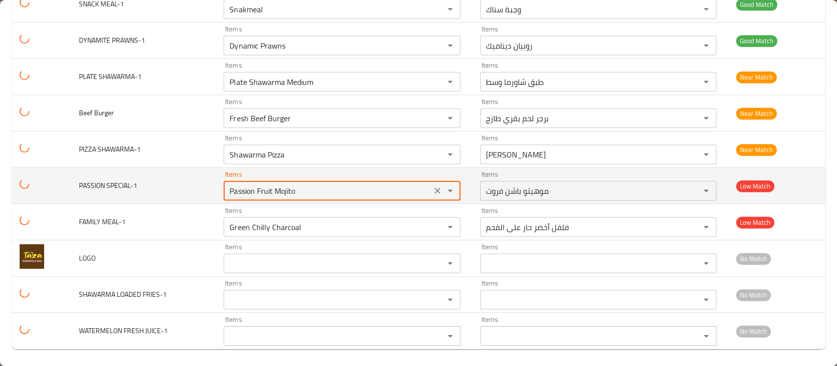
drag, startPoint x: 304, startPoint y: 189, endPoint x: 201, endPoint y: 187, distance: 103.5
click at [201, 187] on tr "PASSION SPECIAL-1 Items Passion Fruit Mojito Items Items [PERSON_NAME] فروت Ite…" at bounding box center [418, 186] width 813 height 36
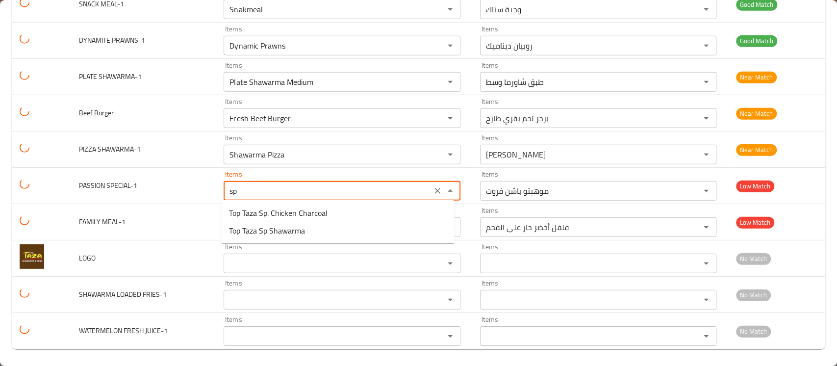
type SPECIAL-1 "s"
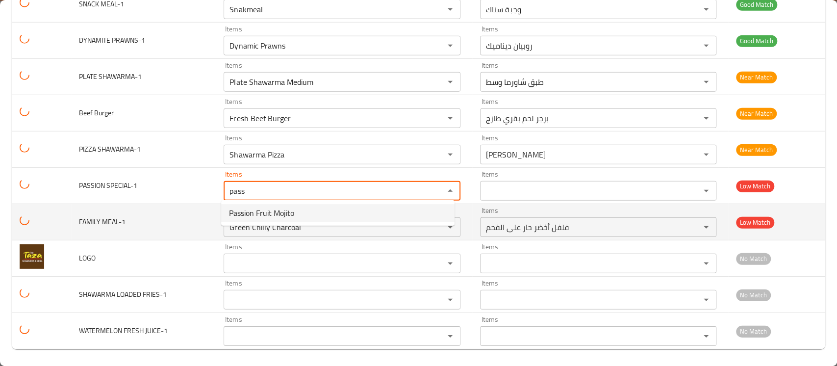
type SPECIAL-1 "pass"
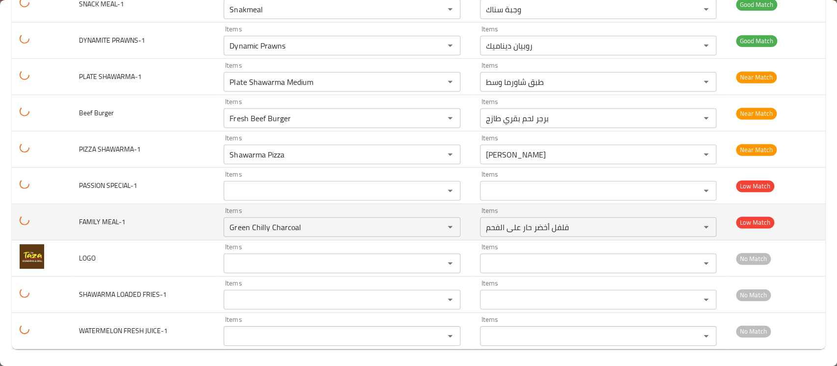
click at [165, 227] on td "FAMILY MEAL-1" at bounding box center [143, 222] width 145 height 36
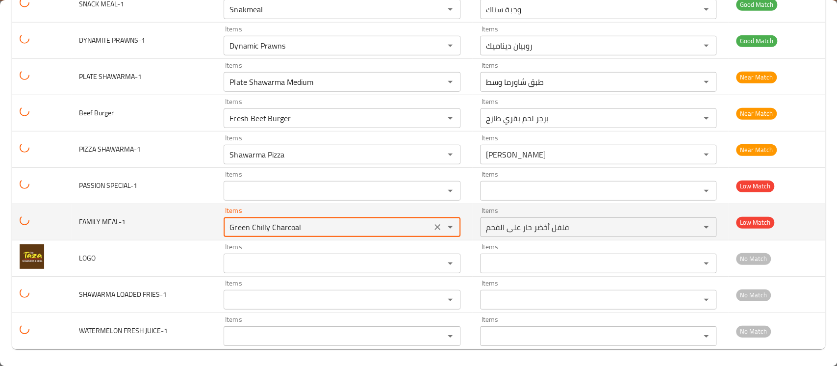
click at [274, 225] on MEAL-1 "Green Chilly Charcoal" at bounding box center [326, 227] width 201 height 14
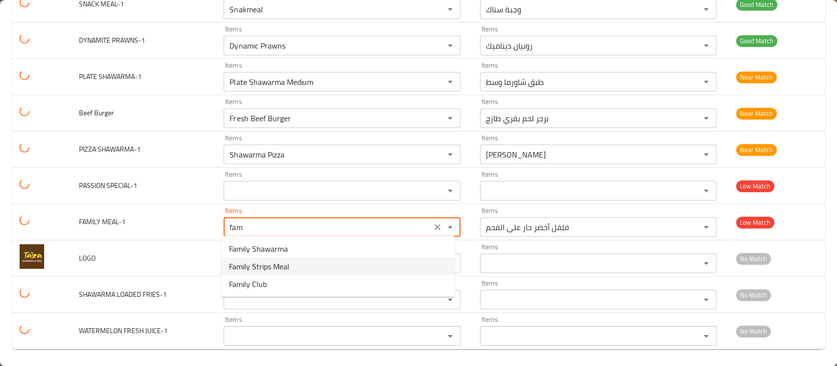
click at [247, 265] on span "Family Strips Meal" at bounding box center [259, 266] width 60 height 12
type MEAL-1 "Family Strips Meal"
type MEAL-1-ar "وجبة استربس عائلية"
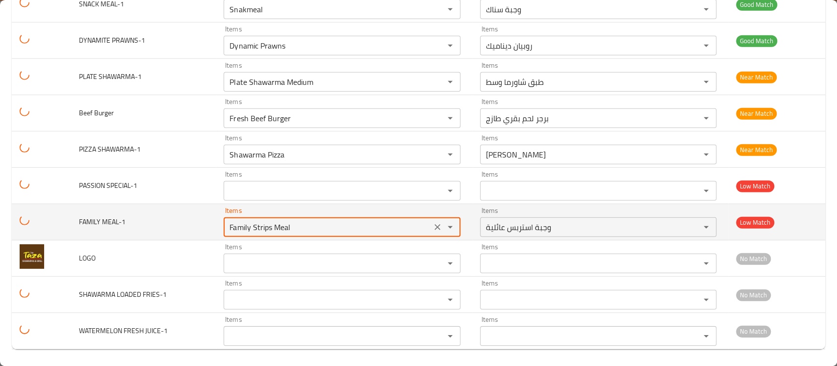
drag, startPoint x: 300, startPoint y: 229, endPoint x: 185, endPoint y: 219, distance: 115.2
click at [185, 219] on tr "FAMILY MEAL-1 Items Family Strips Meal Items Items وجبة استربس عائلية Items Low…" at bounding box center [418, 222] width 813 height 36
type MEAL-1 "Family Strips Meal"
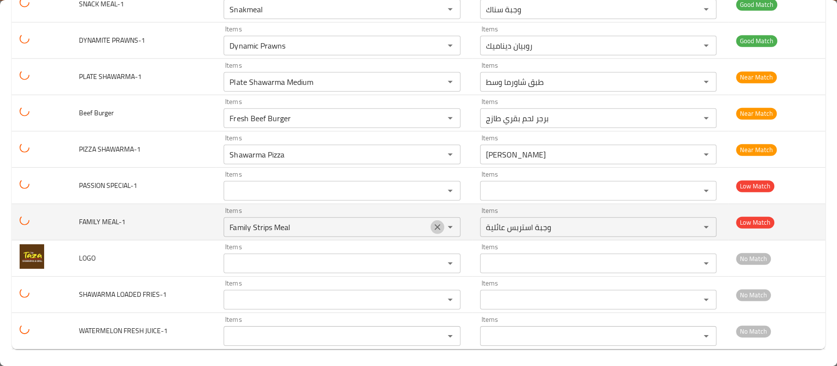
click at [434, 225] on icon "Clear" at bounding box center [437, 227] width 10 height 10
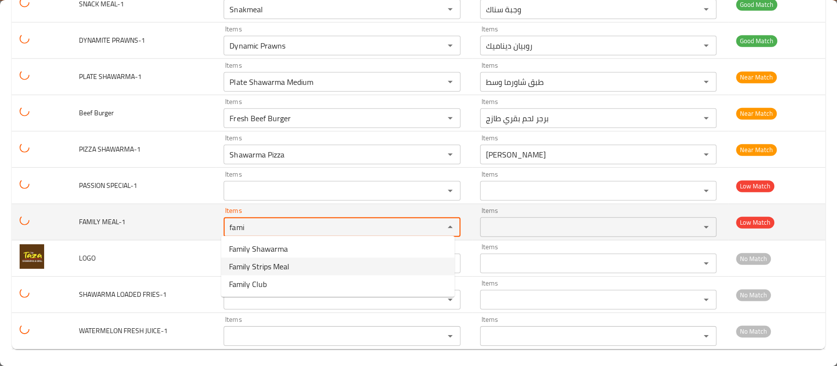
type MEAL-1 "fami"
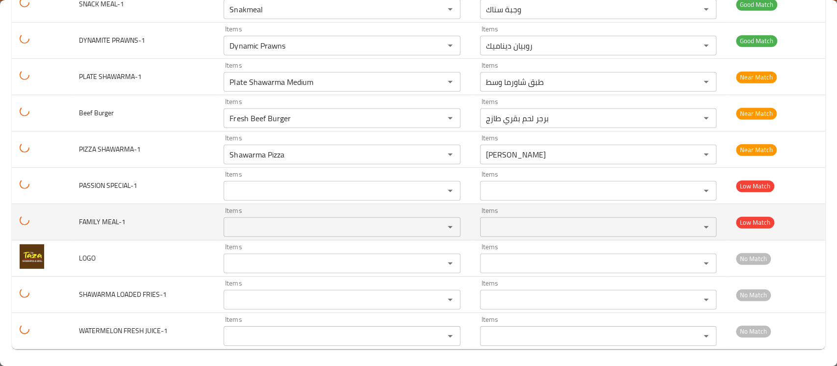
click at [196, 227] on td "FAMILY MEAL-1" at bounding box center [143, 222] width 145 height 36
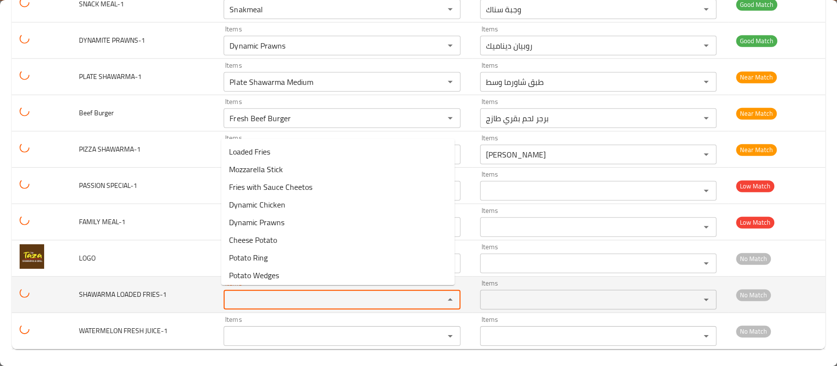
click at [246, 299] on FRIES-1 "Items" at bounding box center [326, 300] width 201 height 14
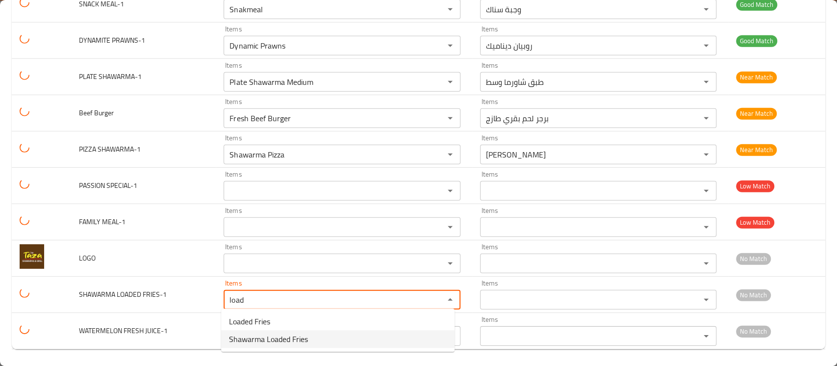
click at [272, 339] on span "Shawarma Loaded Fries" at bounding box center [268, 339] width 79 height 12
type FRIES-1 "Shawarma Loaded Fries"
type FRIES-1-ar "شاورما لودد فرايز"
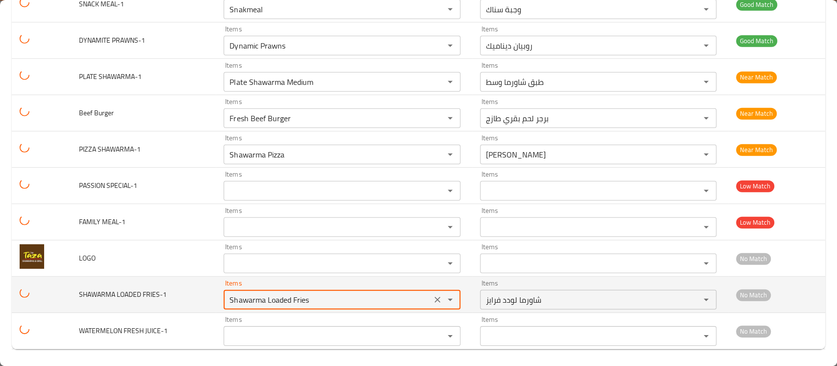
drag, startPoint x: 310, startPoint y: 297, endPoint x: 113, endPoint y: 278, distance: 197.9
click at [113, 278] on tr "SHAWARMA LOADED FRIES-1 Items Shawarma Loaded Fries Items Items شاورما لودد فرا…" at bounding box center [418, 294] width 813 height 36
type FRIES-1 "Shawarma Loaded Fries"
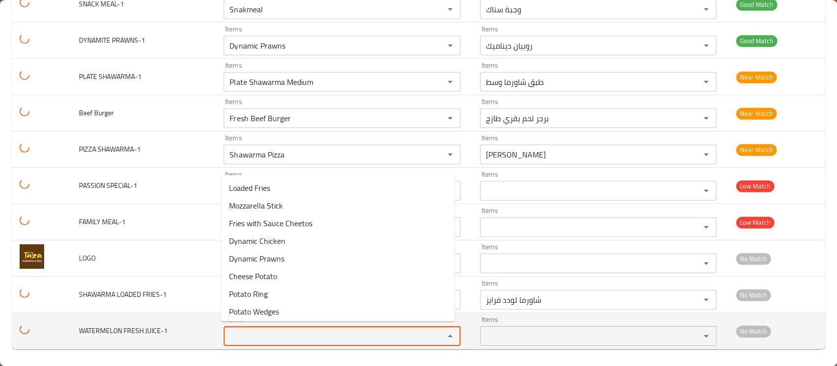
click at [243, 331] on JUICE-1 "Items" at bounding box center [326, 336] width 201 height 14
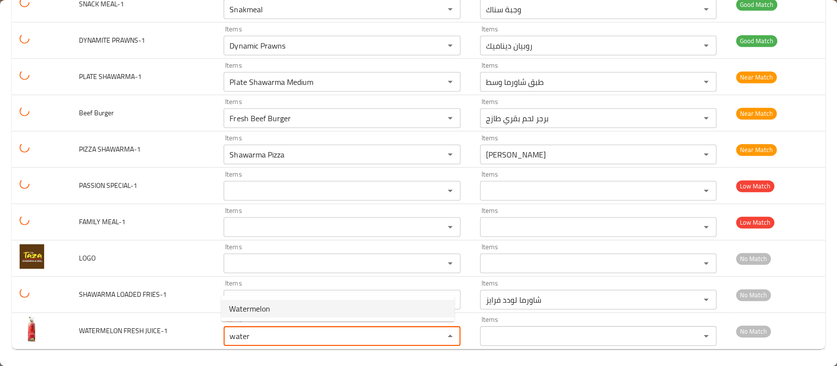
click at [260, 303] on span "Watermelon" at bounding box center [249, 308] width 41 height 12
type JUICE-1 "Watermelon"
type JUICE-1-ar "بطيخ"
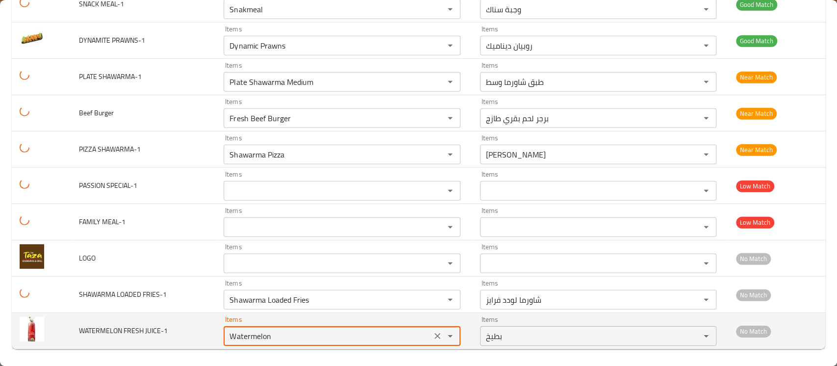
click at [244, 339] on JUICE-1 "Watermelon" at bounding box center [326, 336] width 201 height 14
type JUICE-1 "Watermelon"
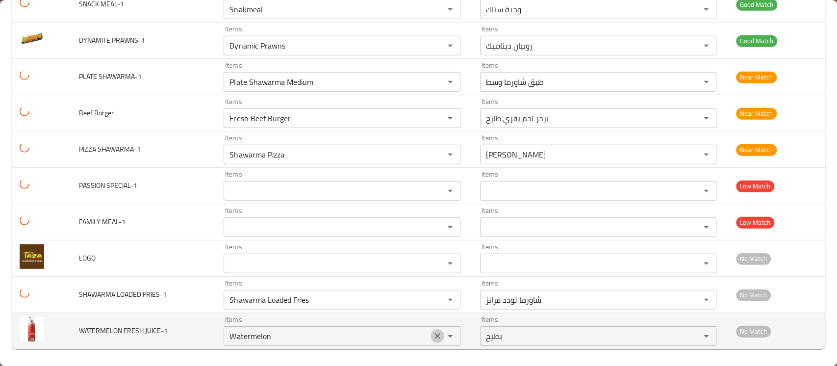
click at [433, 334] on icon "Clear" at bounding box center [437, 336] width 10 height 10
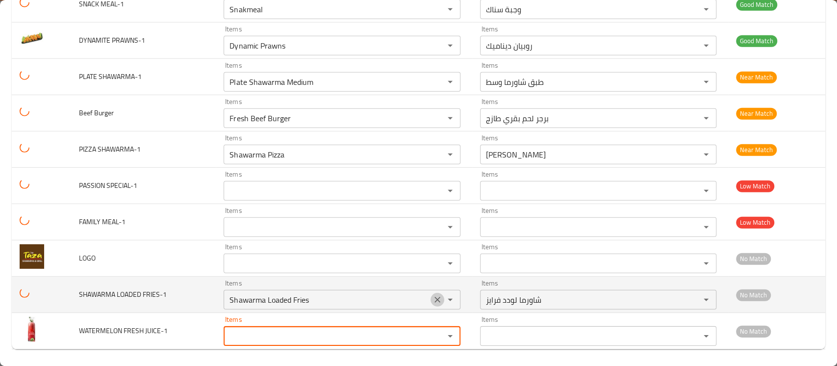
click at [432, 298] on icon "Clear" at bounding box center [437, 300] width 10 height 10
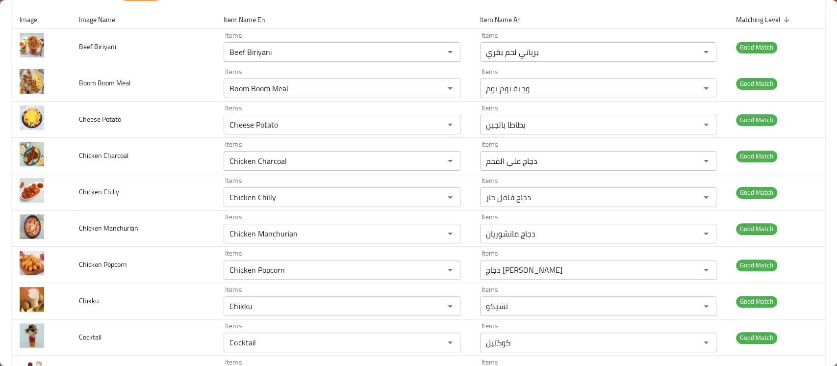
scroll to position [0, 0]
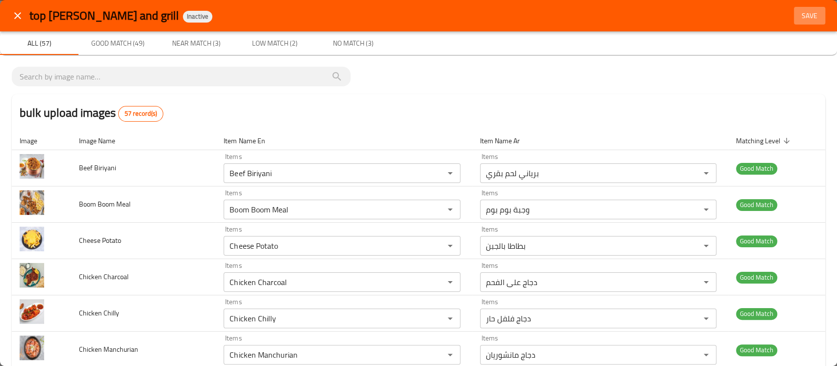
click at [804, 10] on span "Save" at bounding box center [810, 16] width 24 height 12
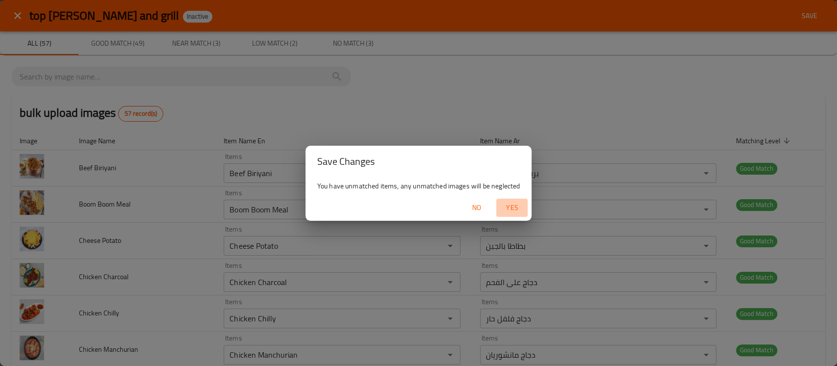
click at [512, 211] on span "Yes" at bounding box center [512, 207] width 24 height 12
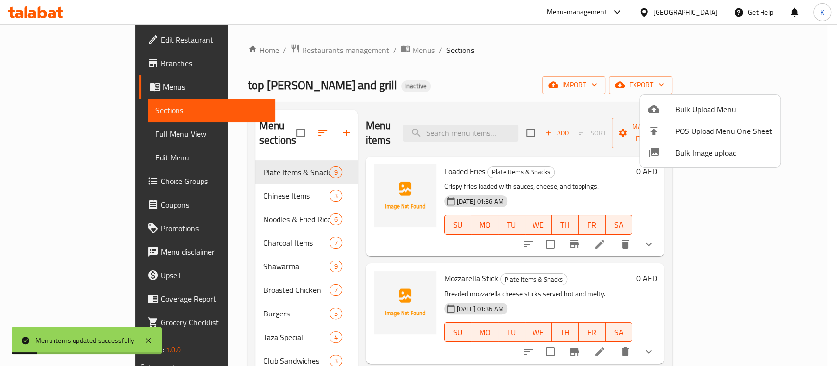
click at [394, 75] on div at bounding box center [418, 183] width 837 height 366
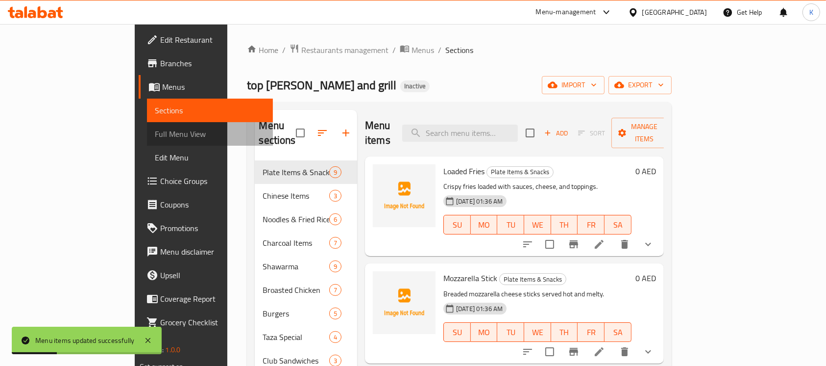
click at [155, 133] on span "Full Menu View" at bounding box center [210, 134] width 110 height 12
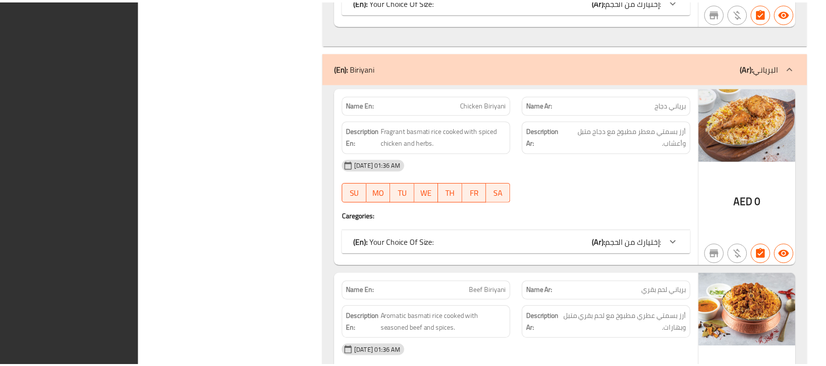
scroll to position [13420, 0]
